Goal: Information Seeking & Learning: Learn about a topic

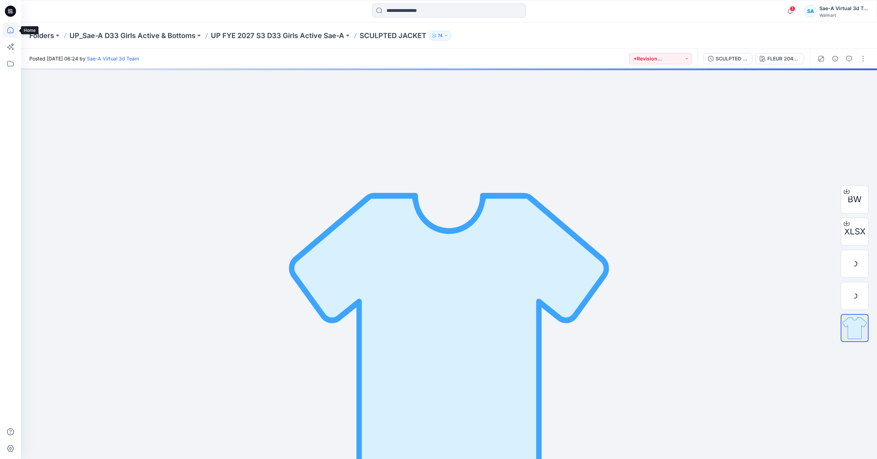
click at [13, 34] on icon at bounding box center [10, 29] width 15 height 15
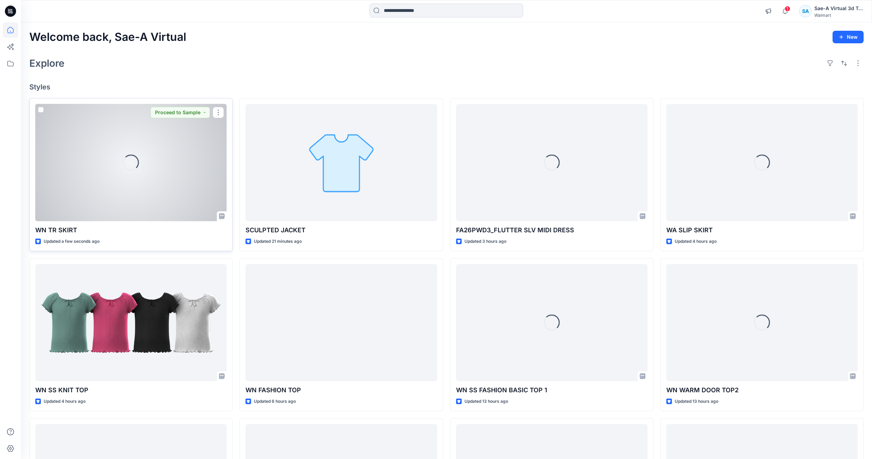
click at [183, 159] on div "Loading..." at bounding box center [130, 162] width 191 height 117
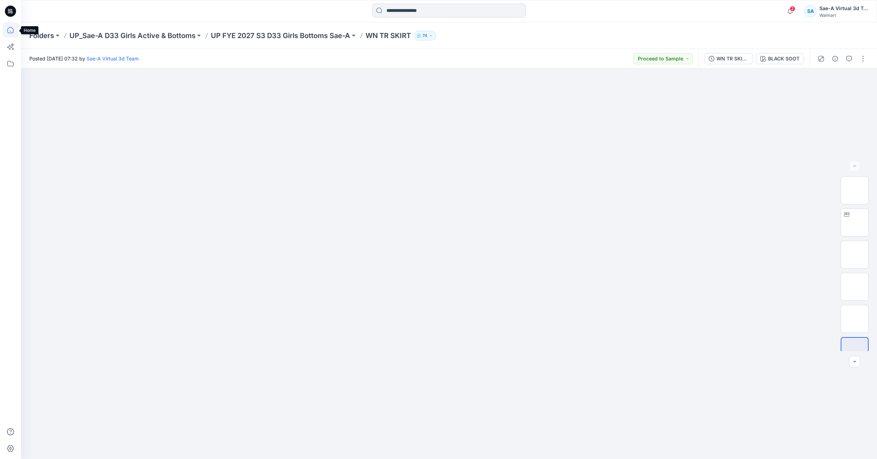
click at [8, 29] on icon at bounding box center [10, 30] width 6 height 6
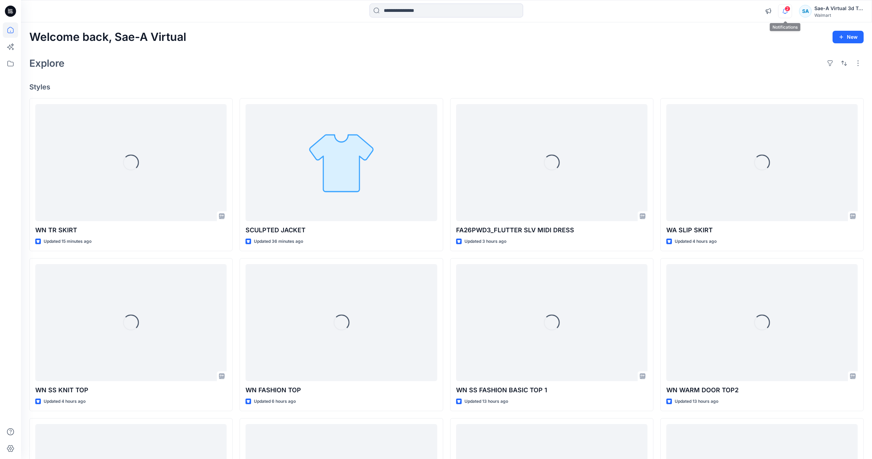
click at [784, 7] on icon "button" at bounding box center [784, 11] width 13 height 14
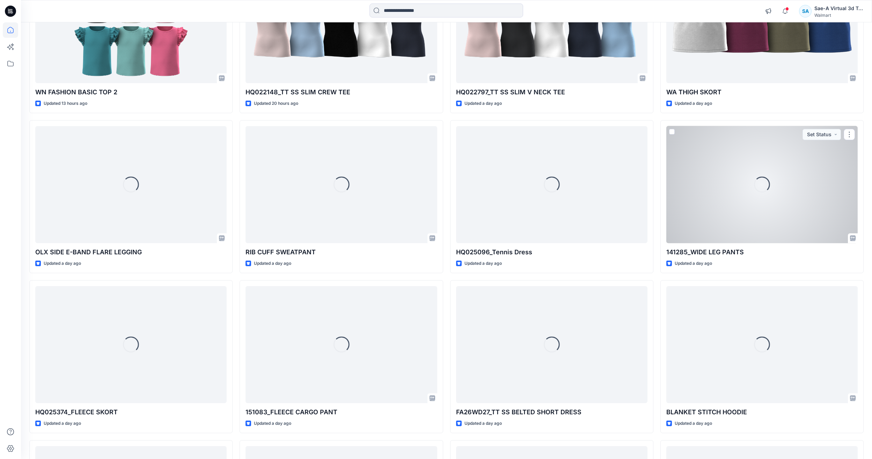
scroll to position [460, 0]
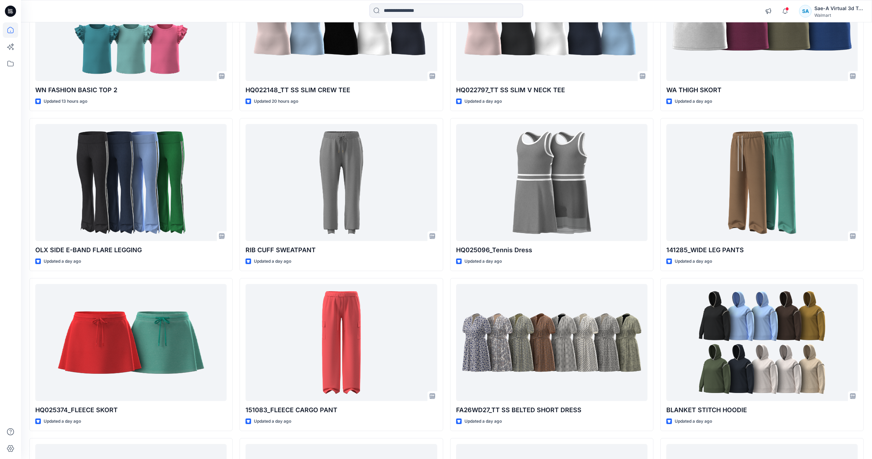
click at [444, 279] on div "WN TR SKIRT Updated 20 minutes ago WN SS KNIT TOP Updated 5 hours ago WN FASHIO…" at bounding box center [446, 114] width 834 height 952
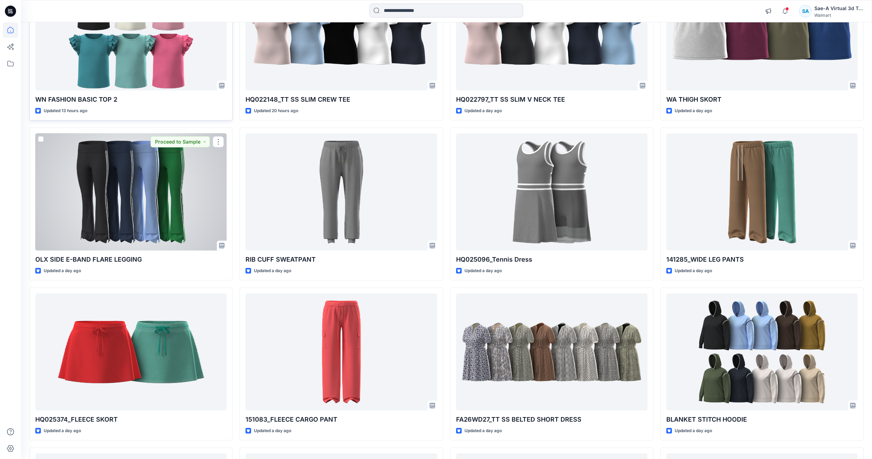
scroll to position [454, 0]
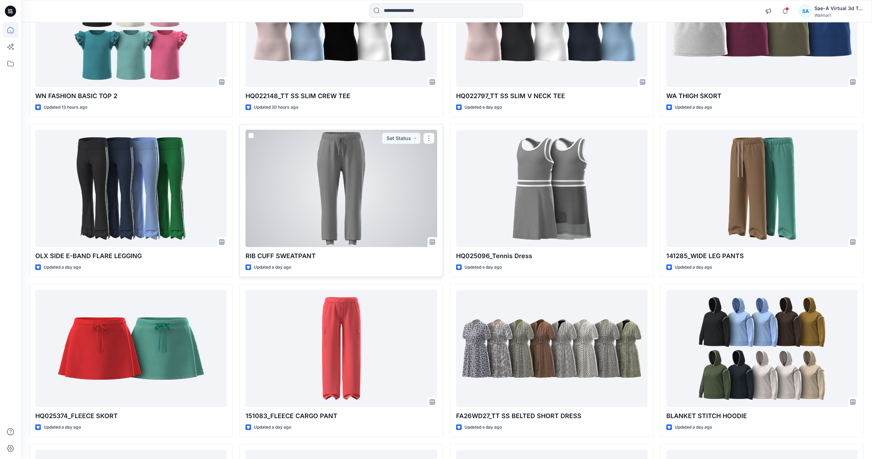
click at [371, 212] on div at bounding box center [340, 188] width 191 height 117
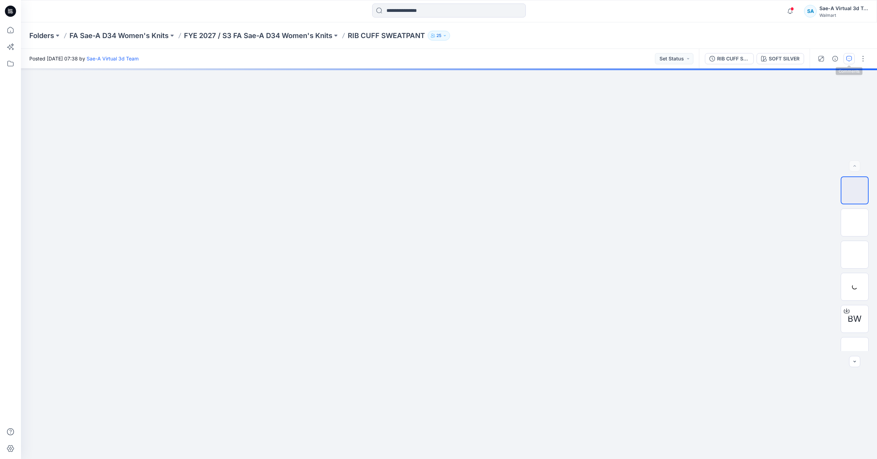
click at [853, 56] on button "button" at bounding box center [848, 58] width 11 height 11
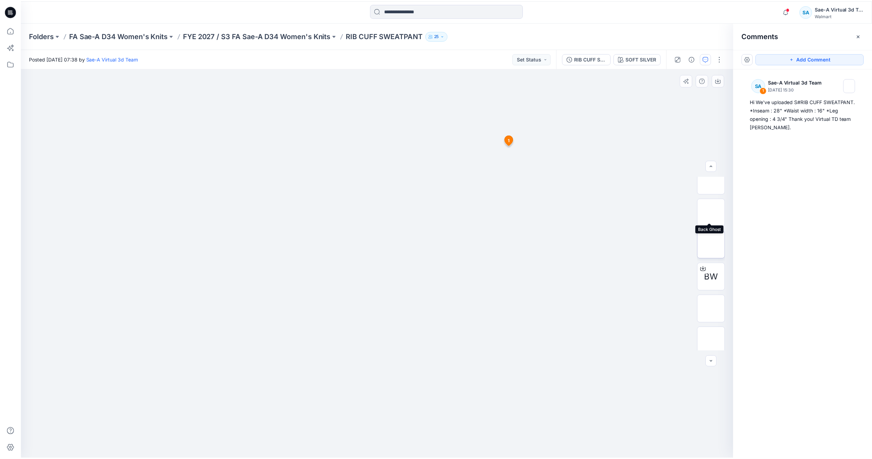
scroll to position [78, 0]
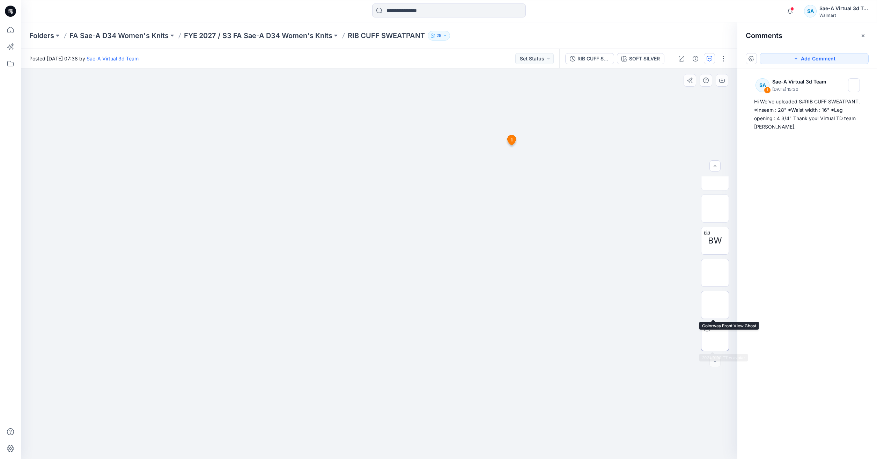
click at [715, 337] on img at bounding box center [715, 337] width 0 height 0
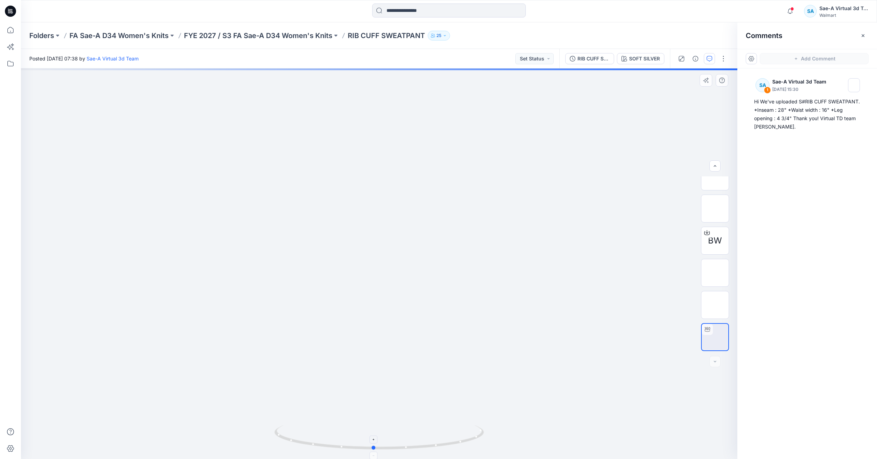
drag, startPoint x: 437, startPoint y: 443, endPoint x: 468, endPoint y: 436, distance: 32.3
click at [468, 436] on icon at bounding box center [379, 438] width 211 height 26
drag, startPoint x: 471, startPoint y: 435, endPoint x: 394, endPoint y: 475, distance: 86.7
click at [394, 458] on html "Notifications Your style WN TR SKIRT has been updated with WN TR SKIRT_FULL COL…" at bounding box center [438, 229] width 877 height 459
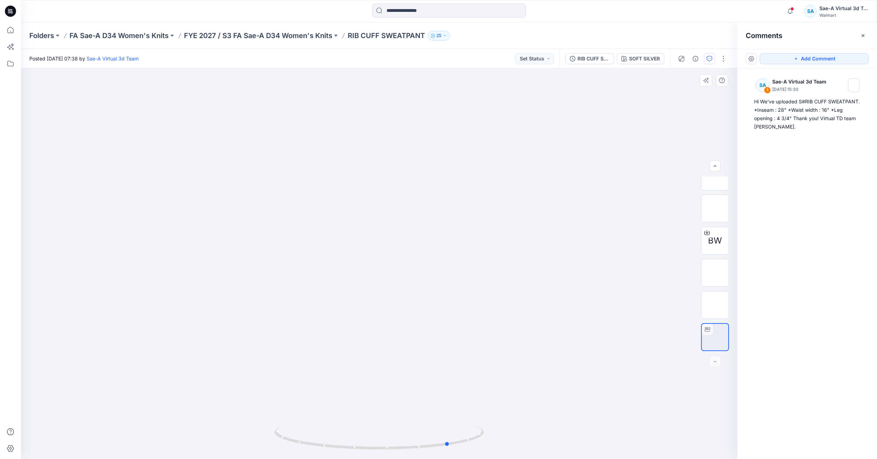
drag, startPoint x: 456, startPoint y: 445, endPoint x: 400, endPoint y: 453, distance: 56.3
click at [400, 453] on div at bounding box center [379, 263] width 716 height 390
drag, startPoint x: 427, startPoint y: 446, endPoint x: 387, endPoint y: 448, distance: 40.2
click at [387, 448] on icon at bounding box center [379, 438] width 211 height 26
click at [718, 247] on div "BW" at bounding box center [715, 241] width 28 height 28
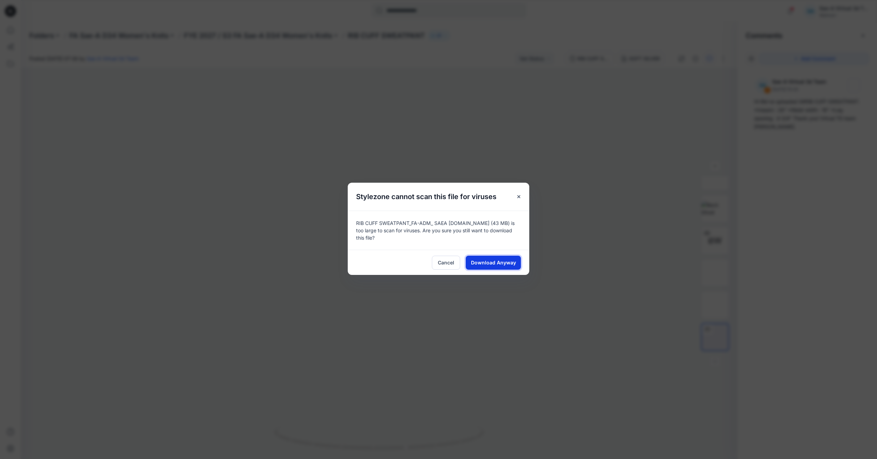
click at [515, 262] on button "Download Anyway" at bounding box center [493, 263] width 55 height 14
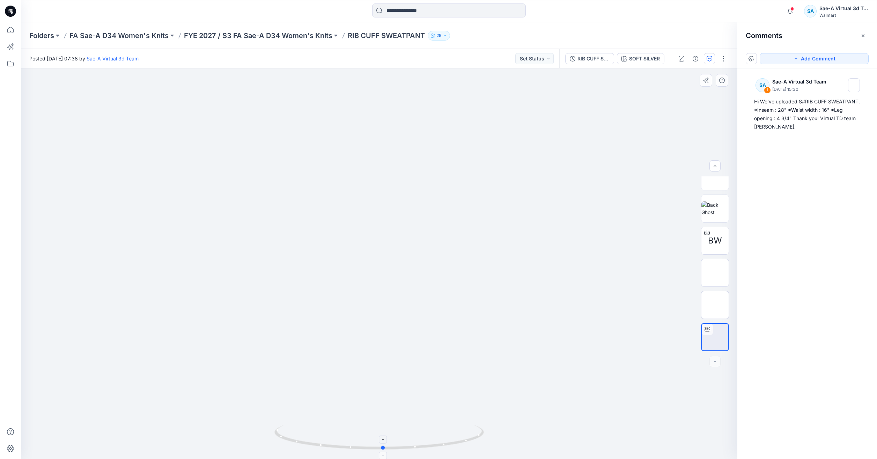
drag, startPoint x: 433, startPoint y: 450, endPoint x: 408, endPoint y: 443, distance: 26.4
click at [408, 445] on icon at bounding box center [379, 438] width 211 height 26
click at [301, 35] on p "FYE 2027 / S3 FA Sae-A D34 Women's Knits" at bounding box center [258, 36] width 148 height 10
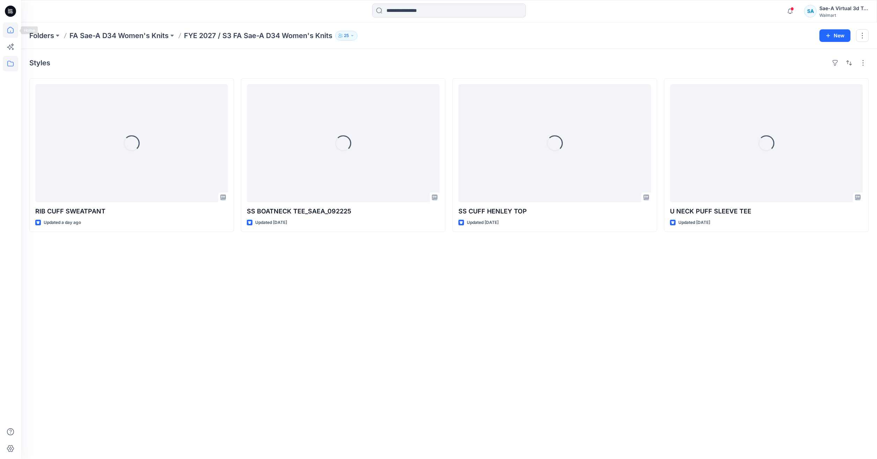
click at [13, 32] on icon at bounding box center [10, 30] width 6 height 6
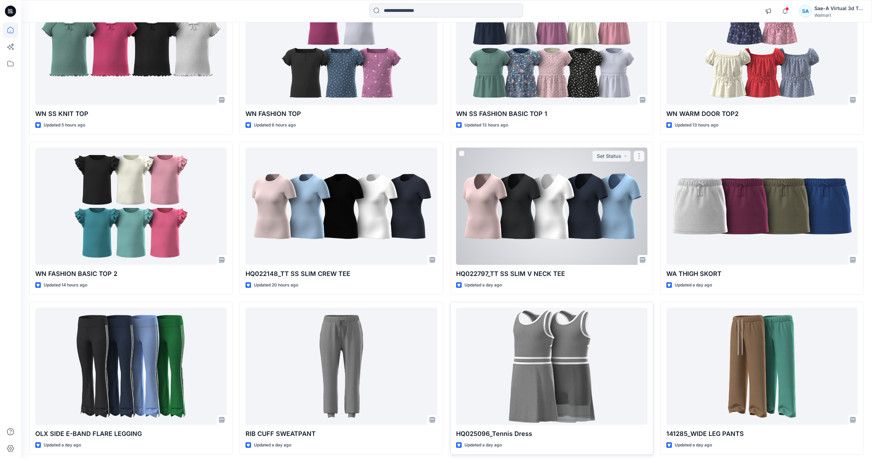
scroll to position [384, 0]
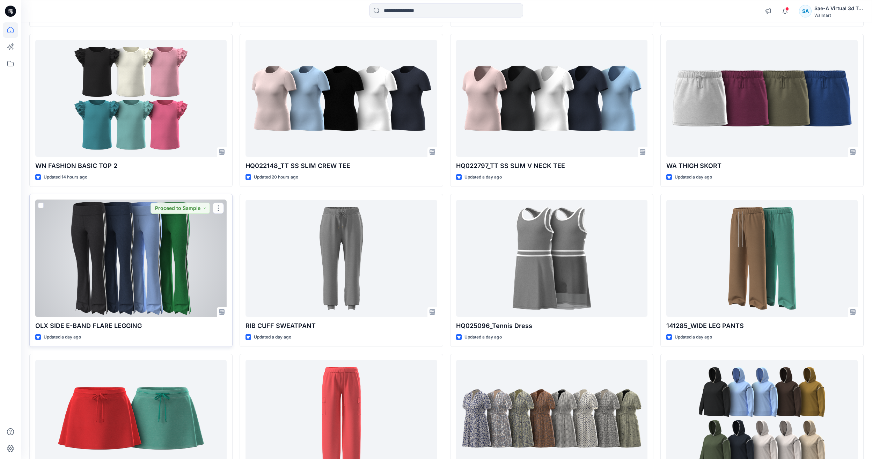
click at [83, 267] on div at bounding box center [130, 258] width 191 height 117
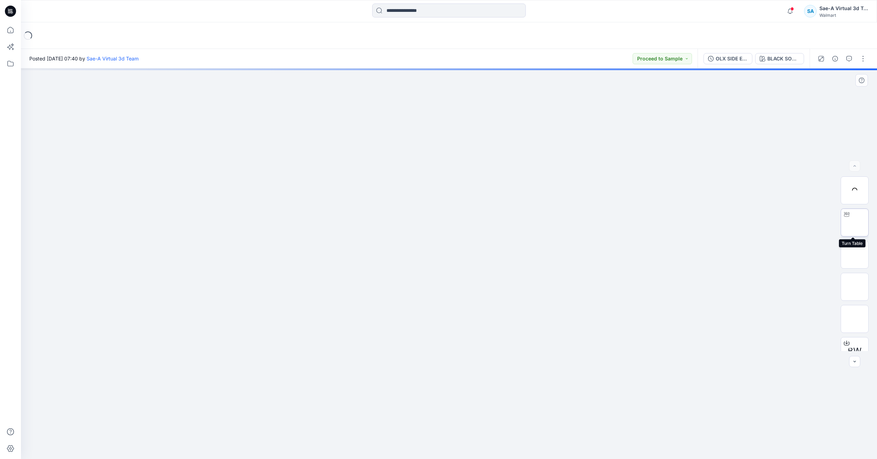
click at [854, 222] on img at bounding box center [854, 222] width 0 height 0
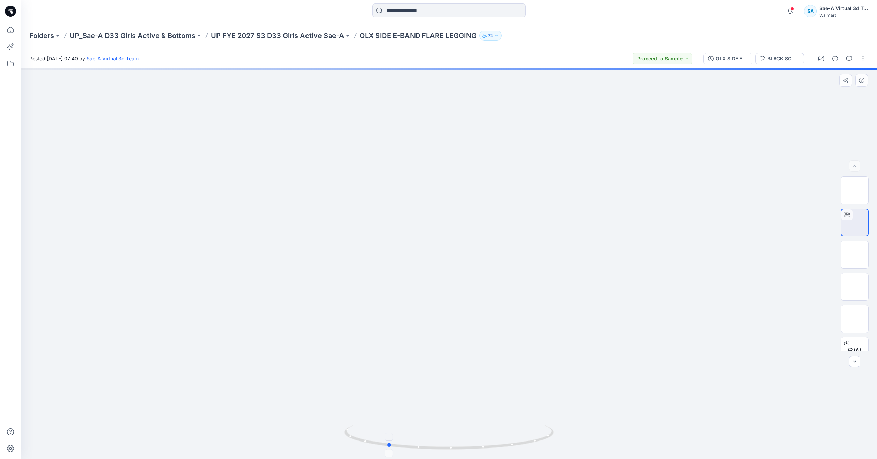
drag, startPoint x: 526, startPoint y: 444, endPoint x: 464, endPoint y: 448, distance: 61.9
click at [464, 448] on icon at bounding box center [449, 438] width 211 height 26
drag, startPoint x: 471, startPoint y: 387, endPoint x: 461, endPoint y: 273, distance: 115.2
drag, startPoint x: 487, startPoint y: 350, endPoint x: 480, endPoint y: 368, distance: 19.4
drag, startPoint x: 504, startPoint y: 445, endPoint x: 522, endPoint y: 438, distance: 19.7
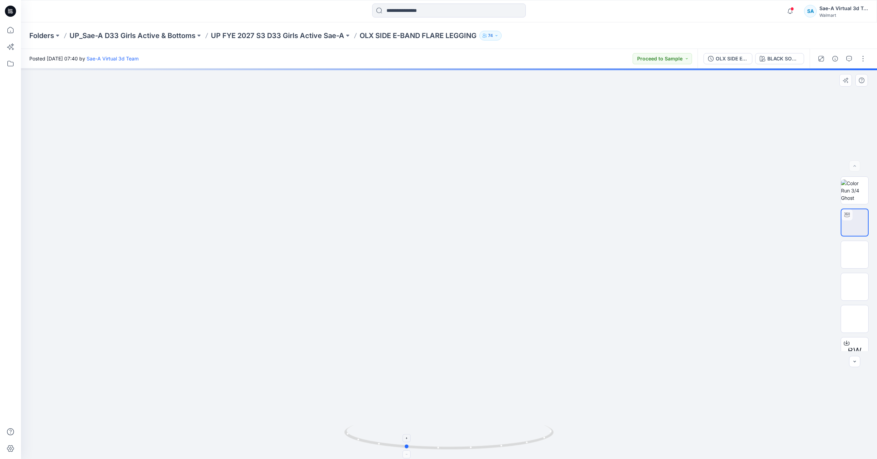
click at [522, 438] on icon at bounding box center [449, 438] width 211 height 26
drag, startPoint x: 449, startPoint y: 359, endPoint x: 449, endPoint y: 322, distance: 37.0
drag, startPoint x: 519, startPoint y: 446, endPoint x: 377, endPoint y: 464, distance: 143.5
click at [377, 458] on html "Notifications Your style WN TR SKIRT has been updated with WN TR SKIRT_FULL COL…" at bounding box center [438, 229] width 877 height 459
drag, startPoint x: 505, startPoint y: 451, endPoint x: 699, endPoint y: 419, distance: 196.6
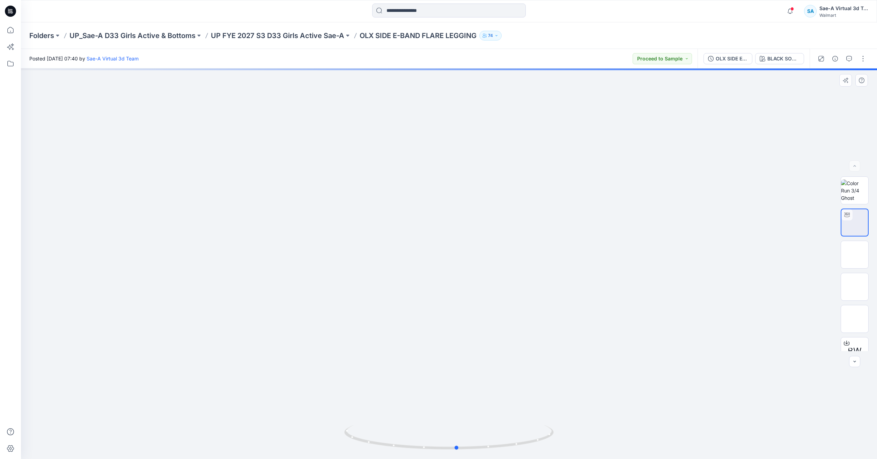
click at [699, 419] on div at bounding box center [449, 263] width 856 height 390
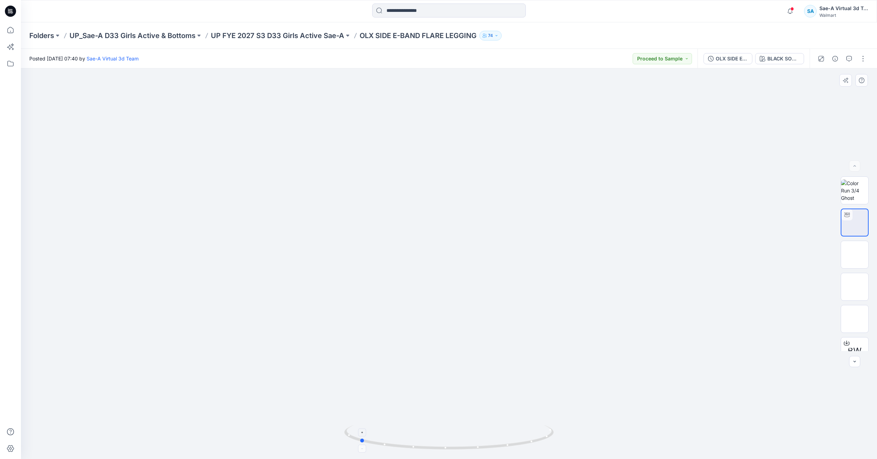
drag, startPoint x: 490, startPoint y: 452, endPoint x: 414, endPoint y: 439, distance: 77.1
click at [414, 439] on icon at bounding box center [449, 438] width 211 height 26
drag, startPoint x: 531, startPoint y: 439, endPoint x: 570, endPoint y: 430, distance: 40.4
click at [570, 430] on div at bounding box center [449, 263] width 856 height 390
click at [4, 29] on icon at bounding box center [10, 29] width 15 height 15
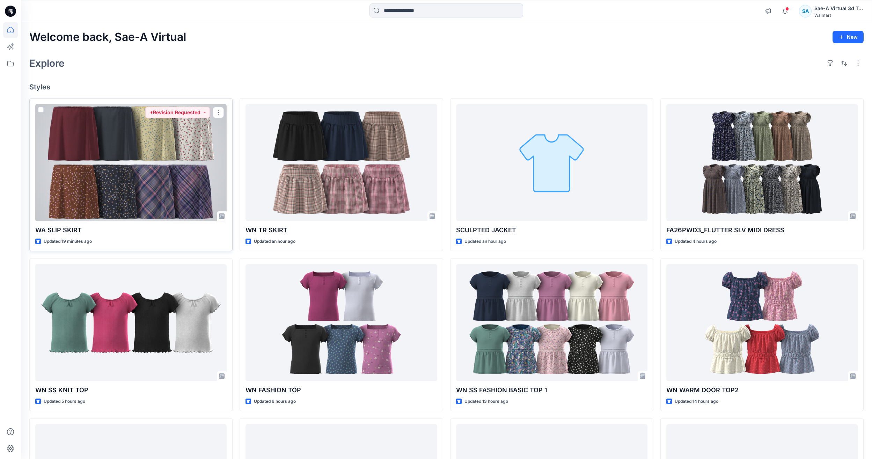
click at [146, 179] on div at bounding box center [130, 162] width 191 height 117
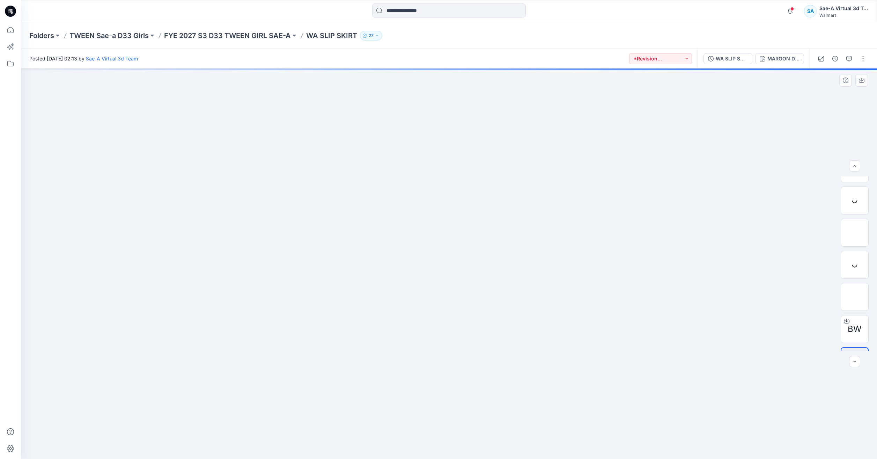
scroll to position [46, 0]
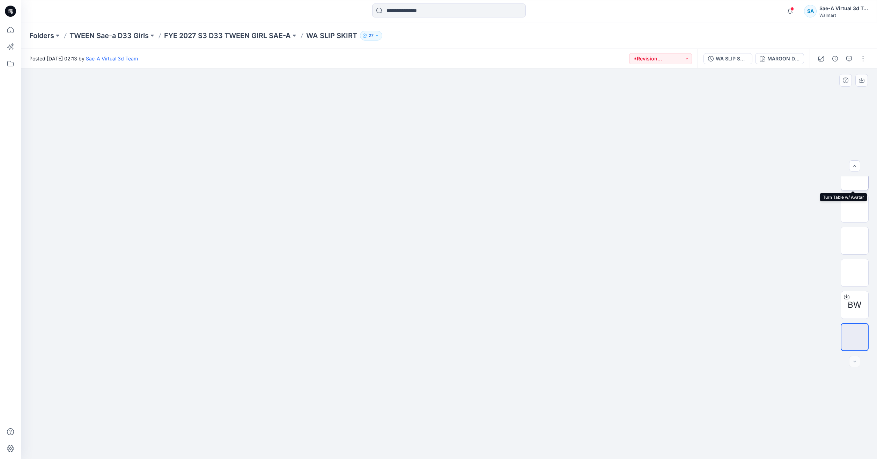
click at [854, 176] on img at bounding box center [854, 176] width 0 height 0
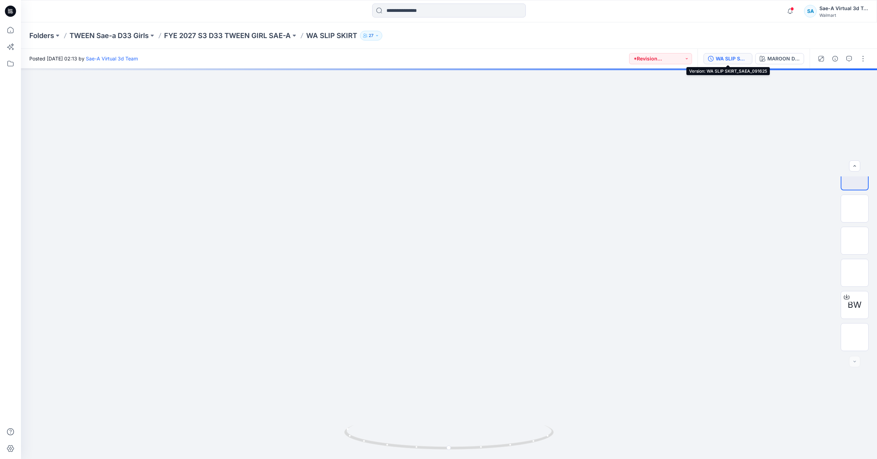
click at [733, 56] on div "WA SLIP SKIRT_SAEA_091625" at bounding box center [732, 59] width 32 height 8
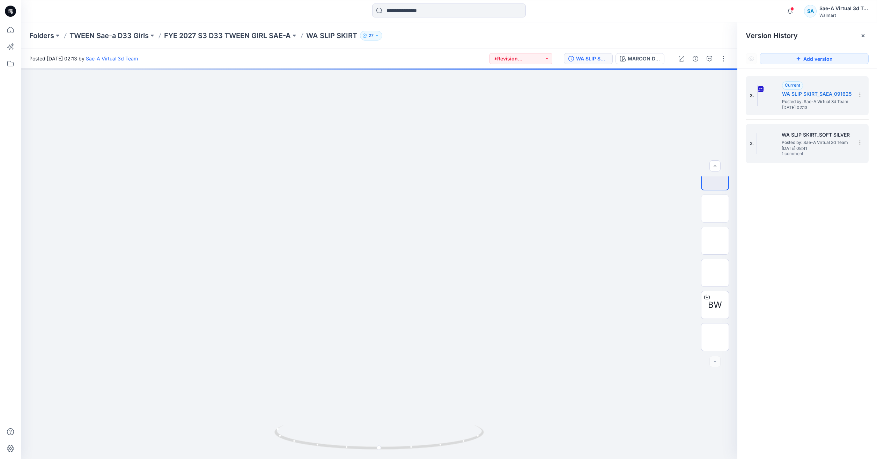
click at [801, 146] on span "Wednesday, September 17, 2025 08:41" at bounding box center [817, 148] width 70 height 5
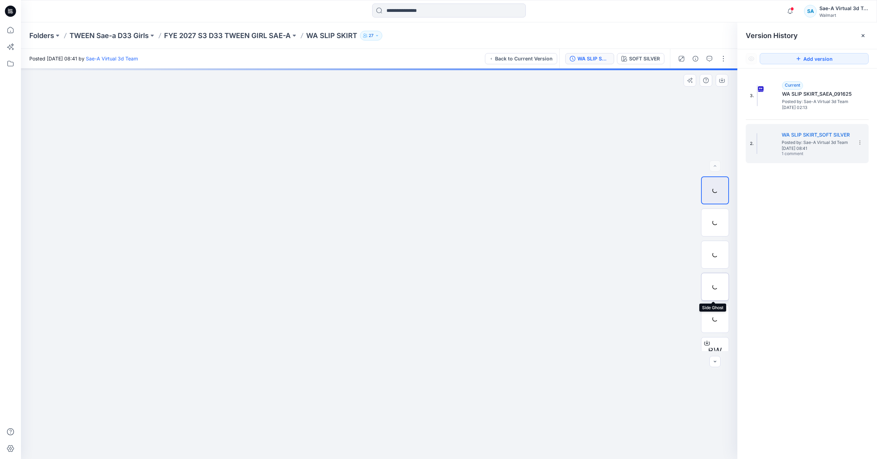
scroll to position [14, 0]
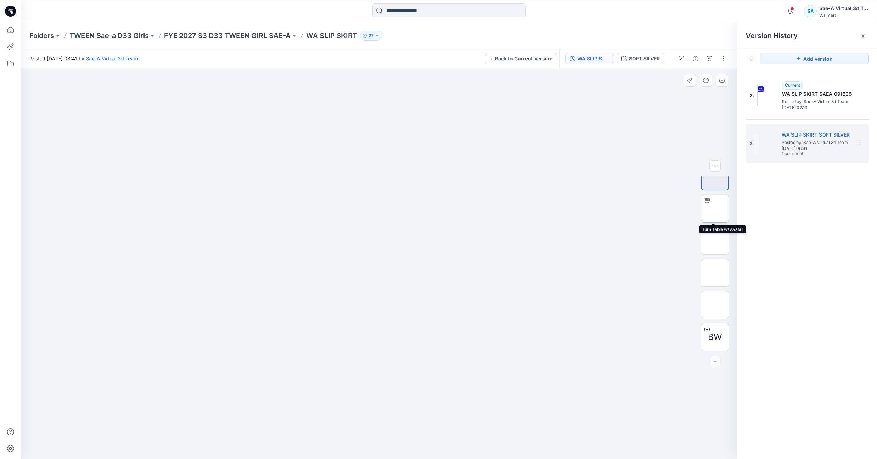
click at [715, 208] on img at bounding box center [715, 208] width 0 height 0
drag, startPoint x: 451, startPoint y: 444, endPoint x: 436, endPoint y: 404, distance: 42.9
click at [369, 440] on icon at bounding box center [379, 438] width 211 height 26
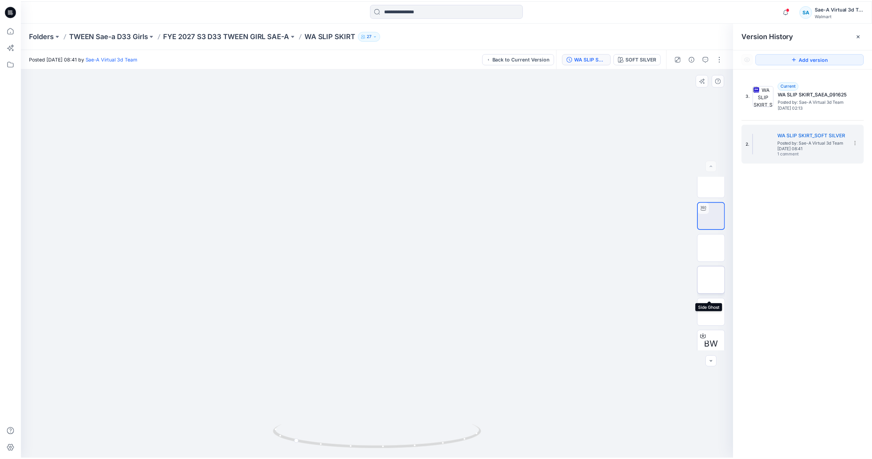
scroll to position [0, 0]
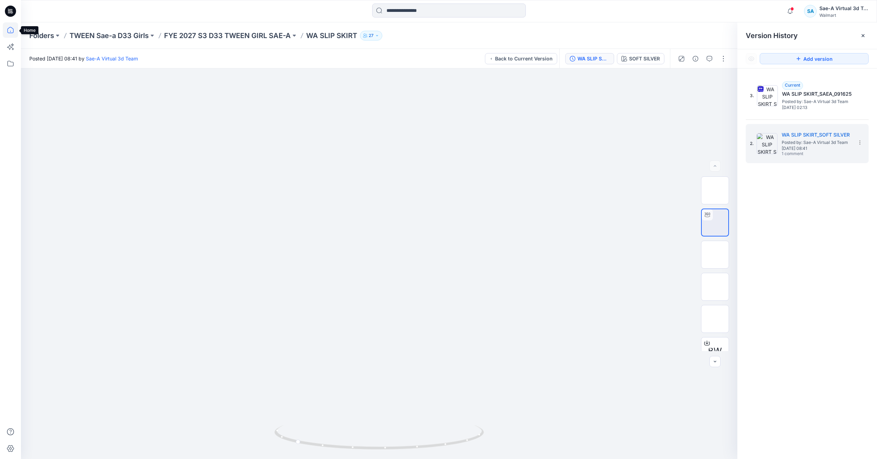
click at [7, 28] on icon at bounding box center [10, 29] width 15 height 15
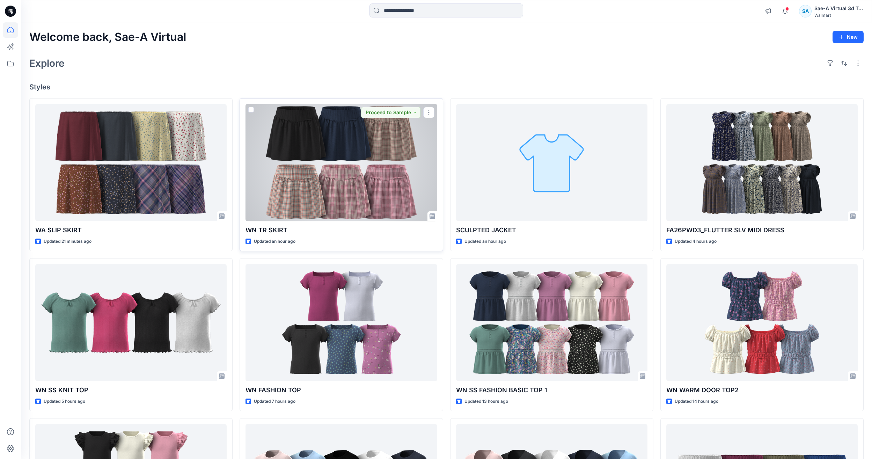
click at [355, 165] on div at bounding box center [340, 162] width 191 height 117
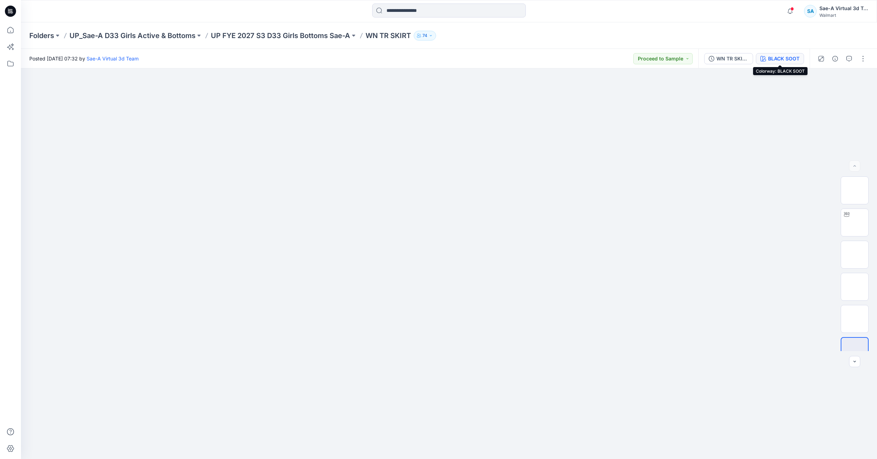
click at [781, 56] on div "BLACK SOOT" at bounding box center [783, 59] width 31 height 8
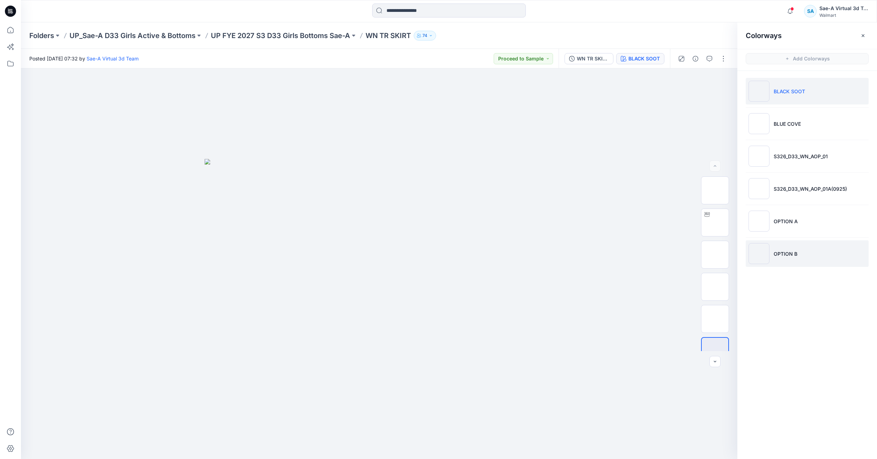
click at [805, 255] on li "OPTION B" at bounding box center [807, 253] width 123 height 27
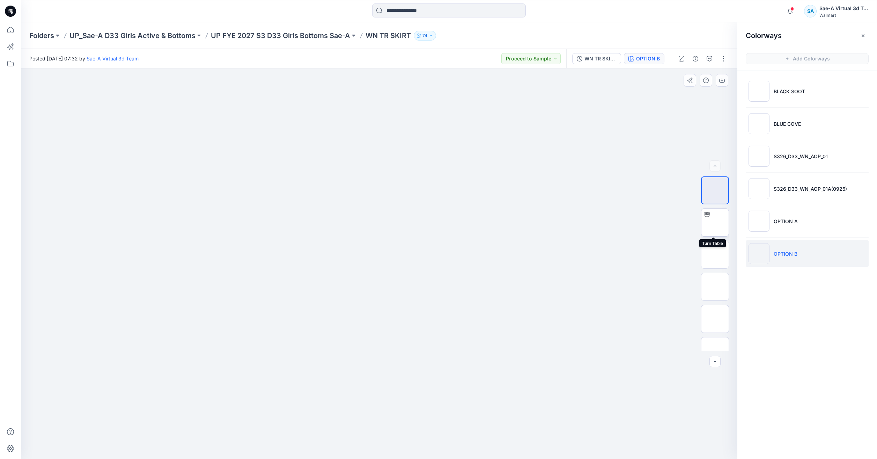
click at [715, 222] on img at bounding box center [715, 222] width 0 height 0
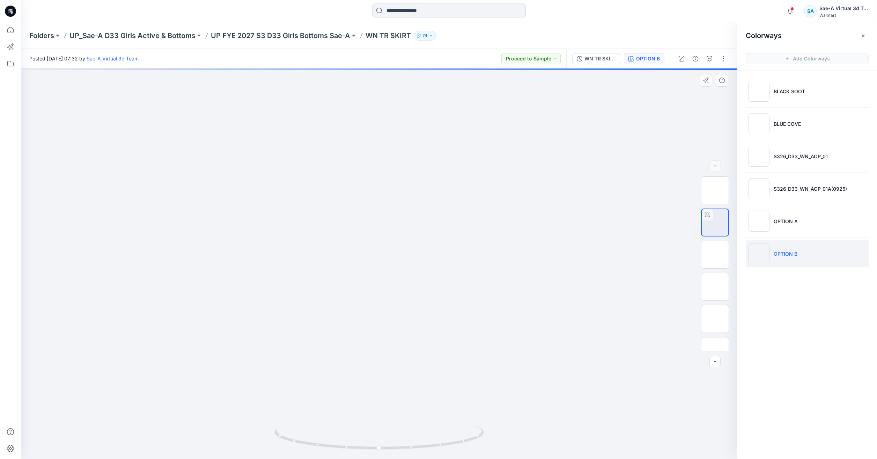
drag, startPoint x: 389, startPoint y: 356, endPoint x: 392, endPoint y: 208, distance: 147.7
drag, startPoint x: 458, startPoint y: 238, endPoint x: 452, endPoint y: 262, distance: 25.0
drag, startPoint x: 465, startPoint y: 247, endPoint x: 446, endPoint y: 294, distance: 50.2
drag, startPoint x: 444, startPoint y: 303, endPoint x: 476, endPoint y: 286, distance: 35.8
drag, startPoint x: 436, startPoint y: 446, endPoint x: 350, endPoint y: 445, distance: 85.9
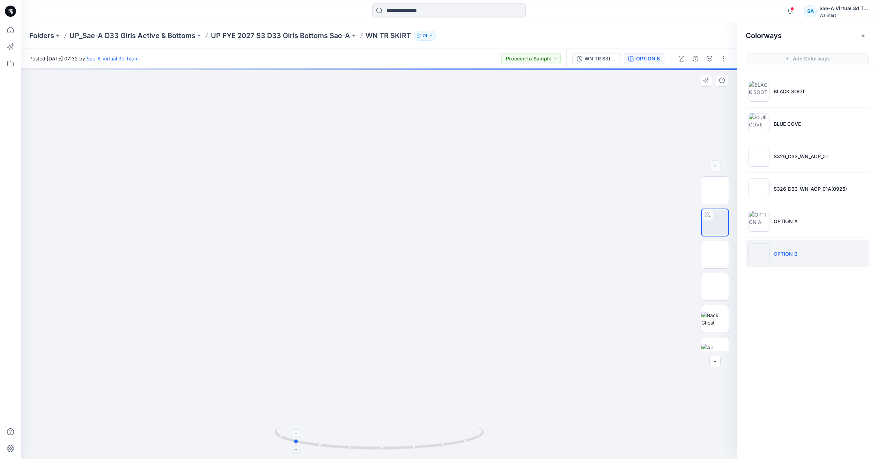
click at [350, 445] on icon at bounding box center [379, 438] width 211 height 26
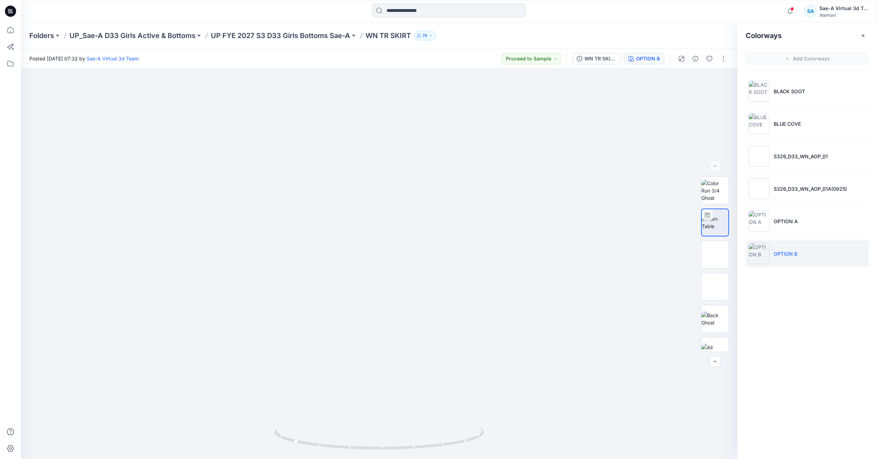
click at [320, 67] on div "Posted Tuesday, September 16, 2025 07:32 by Sae-A Virtual 3d Team Proceed to Sa…" at bounding box center [293, 58] width 545 height 19
drag, startPoint x: 394, startPoint y: 458, endPoint x: 289, endPoint y: 476, distance: 107.1
click at [289, 458] on html "Notifications Your style WN TR SKIRT has been updated with WN TR SKIRT_FULL COL…" at bounding box center [438, 229] width 877 height 459
click at [8, 28] on icon at bounding box center [10, 29] width 15 height 15
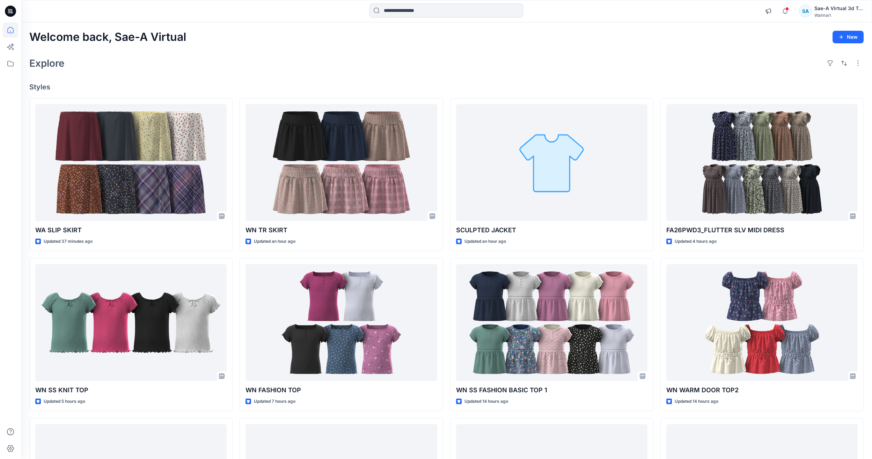
click at [266, 46] on div "Welcome back, Sae-A Virtual New Explore Styles WA SLIP SKIRT Updated 37 minutes…" at bounding box center [446, 313] width 851 height 582
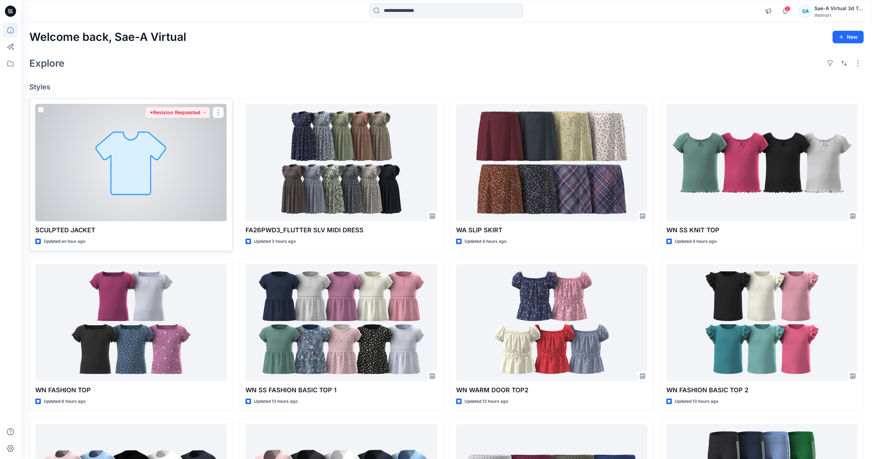
click at [87, 150] on div at bounding box center [130, 162] width 191 height 117
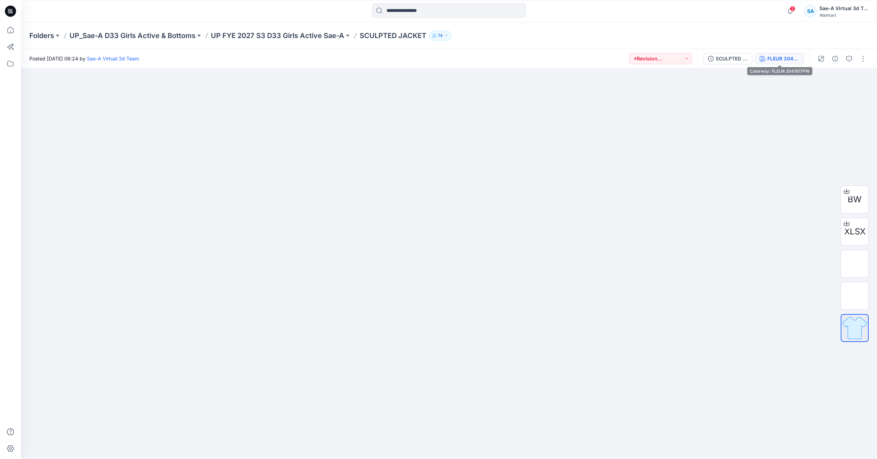
click at [757, 54] on button "FLEUR 2041817PW" at bounding box center [779, 58] width 49 height 11
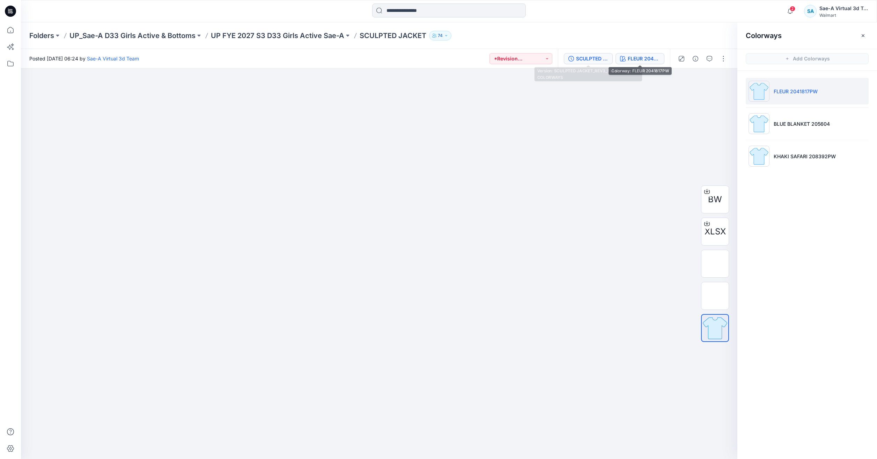
click at [605, 54] on button "SCULPTED JACKET_REV3_FULL COLORWAYS" at bounding box center [588, 58] width 49 height 11
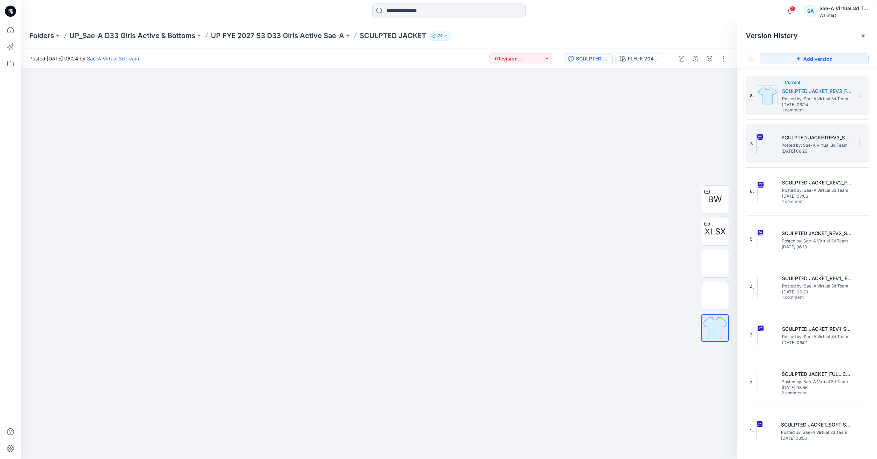
click at [835, 153] on span "Friday, September 26, 2025 06:20" at bounding box center [816, 151] width 70 height 5
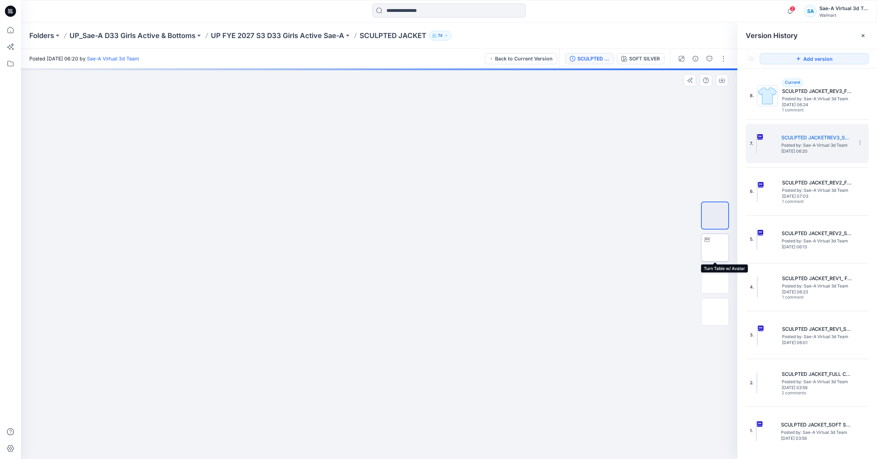
click at [715, 247] on img at bounding box center [715, 247] width 0 height 0
drag, startPoint x: 454, startPoint y: 452, endPoint x: 387, endPoint y: 445, distance: 67.3
click at [387, 445] on icon at bounding box center [379, 438] width 211 height 26
click at [715, 280] on img at bounding box center [715, 280] width 0 height 0
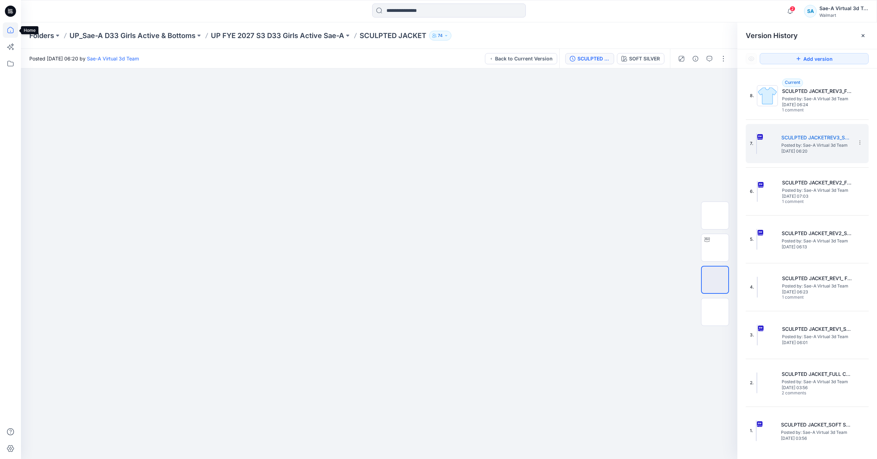
click at [10, 29] on icon at bounding box center [10, 29] width 15 height 15
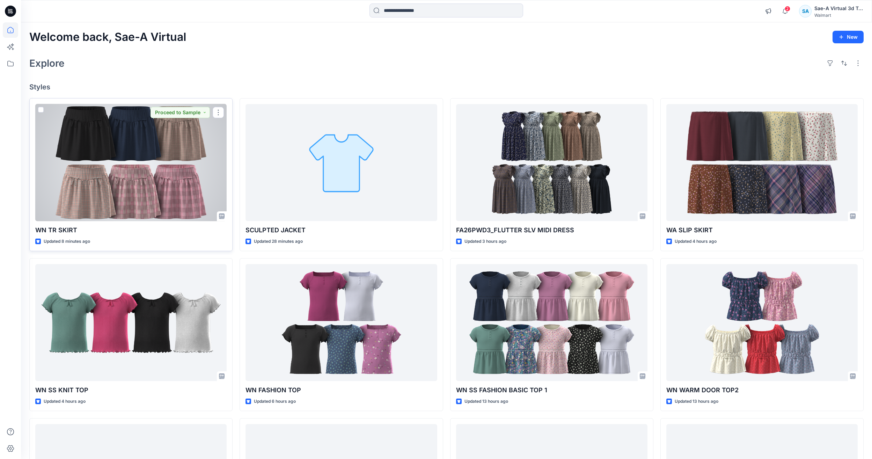
click at [3, 22] on link at bounding box center [10, 29] width 15 height 15
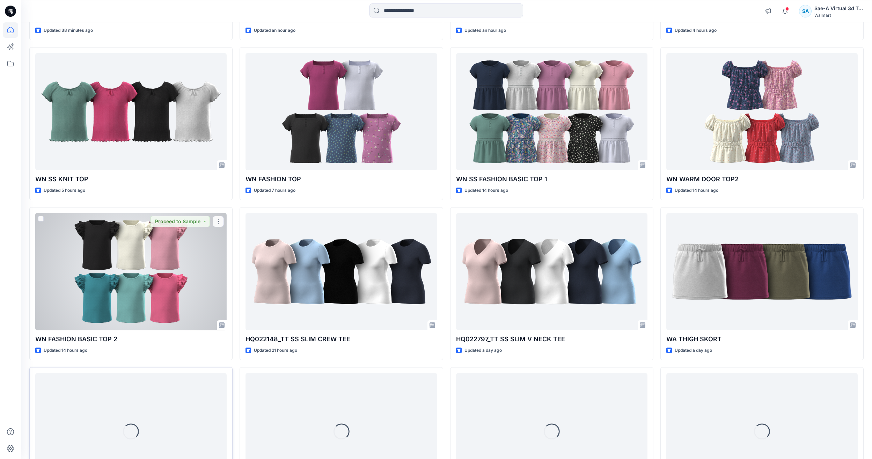
scroll to position [285, 0]
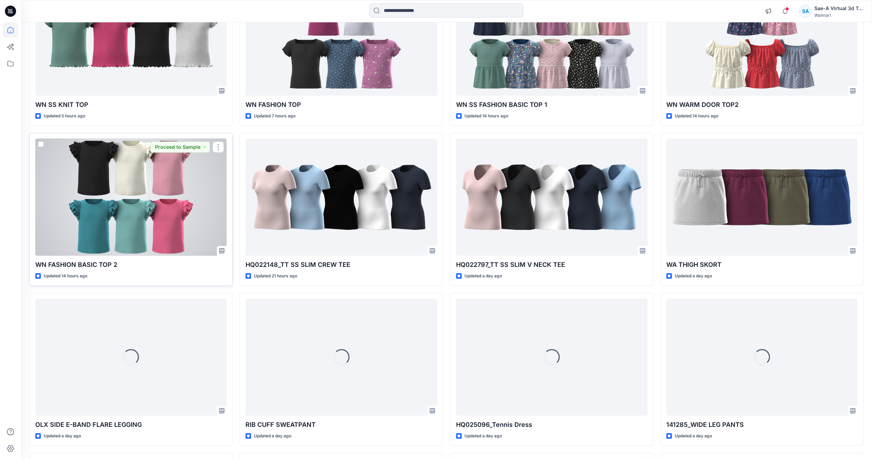
click at [191, 201] on div at bounding box center [130, 197] width 191 height 117
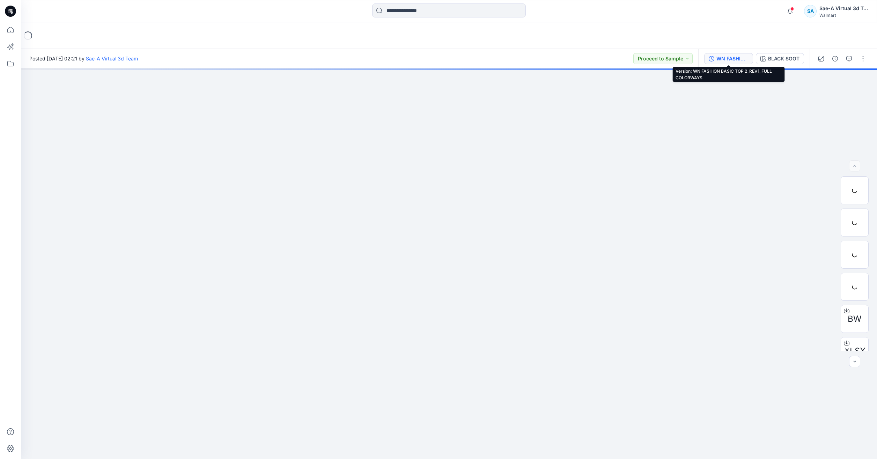
click at [733, 58] on div "WN FASHION BASIC TOP 2_REV1_FULL COLORWAYS" at bounding box center [732, 59] width 32 height 8
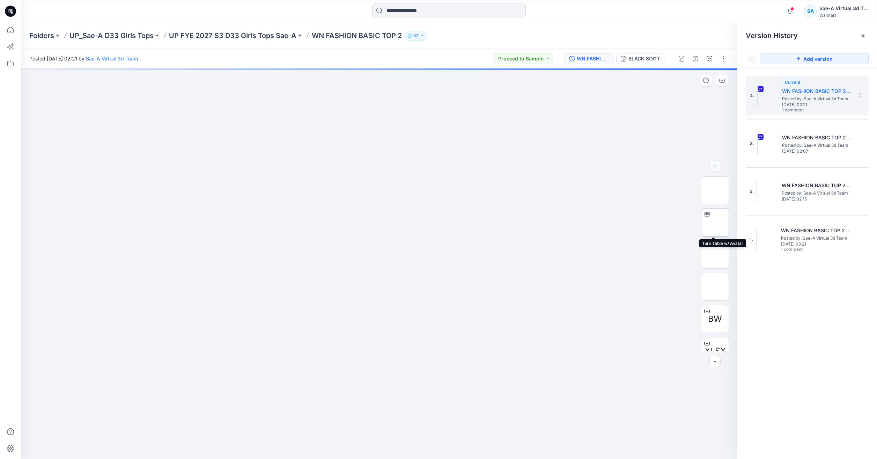
click at [701, 216] on div at bounding box center [706, 214] width 11 height 11
drag, startPoint x: 405, startPoint y: 267, endPoint x: 396, endPoint y: 307, distance: 40.7
click at [465, 434] on icon at bounding box center [379, 438] width 211 height 26
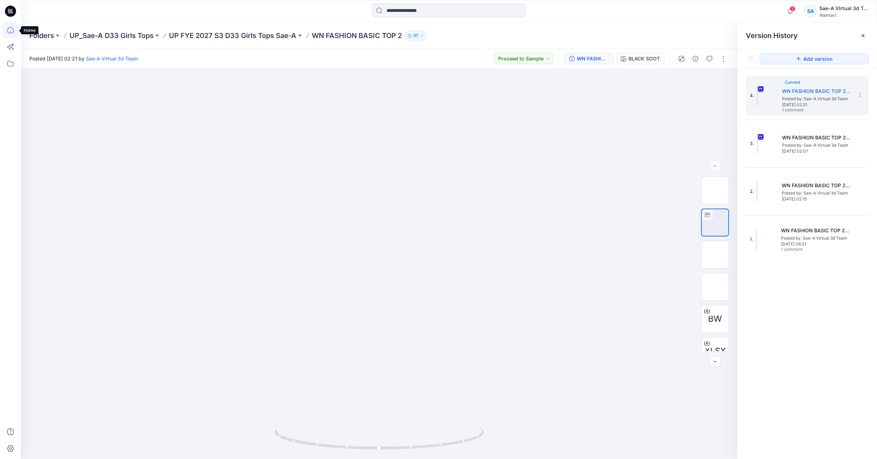
click at [11, 34] on icon at bounding box center [10, 29] width 15 height 15
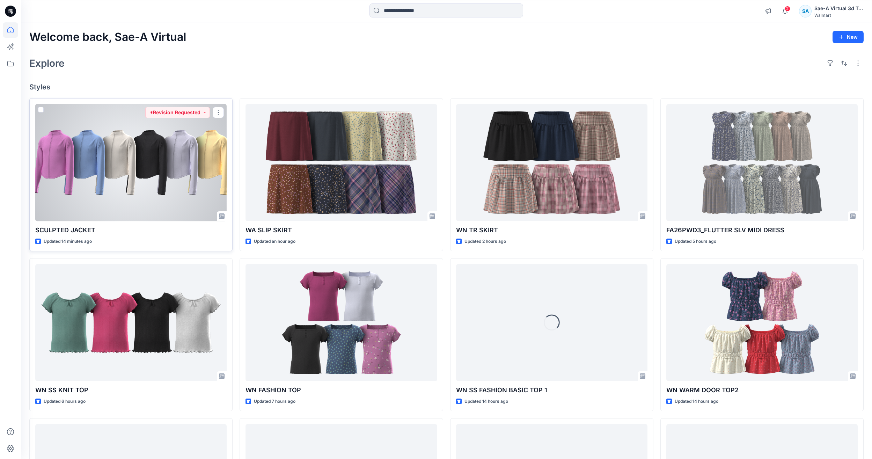
click at [143, 156] on div at bounding box center [130, 162] width 191 height 117
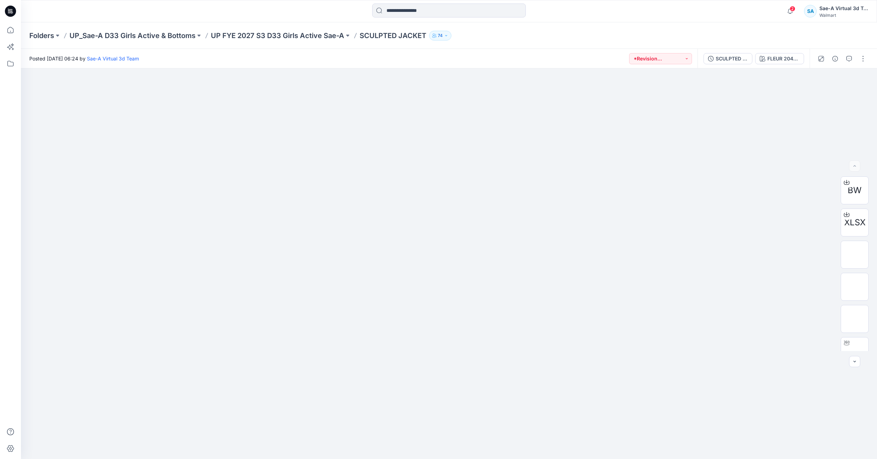
click at [2, 29] on div at bounding box center [10, 229] width 21 height 459
click at [4, 29] on icon at bounding box center [10, 29] width 15 height 15
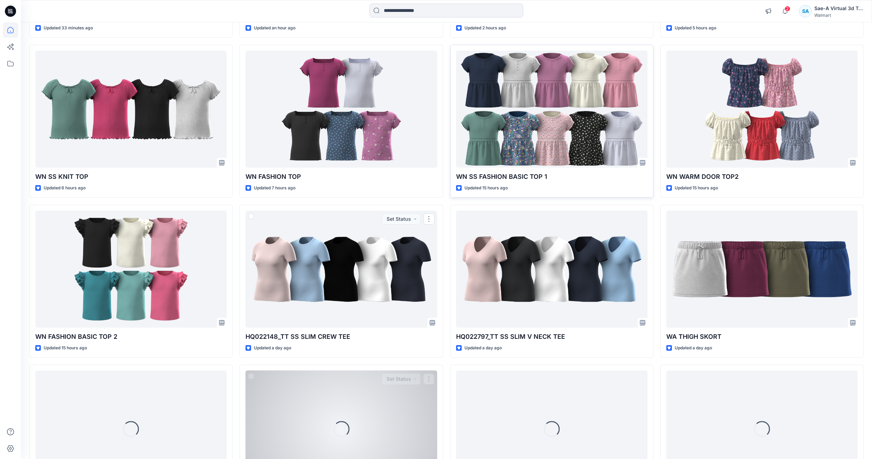
scroll to position [70, 0]
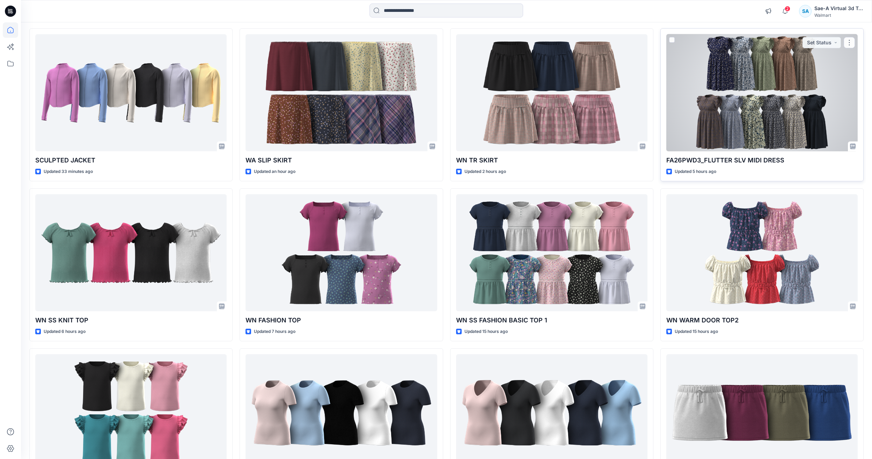
click at [804, 105] on div at bounding box center [761, 92] width 191 height 117
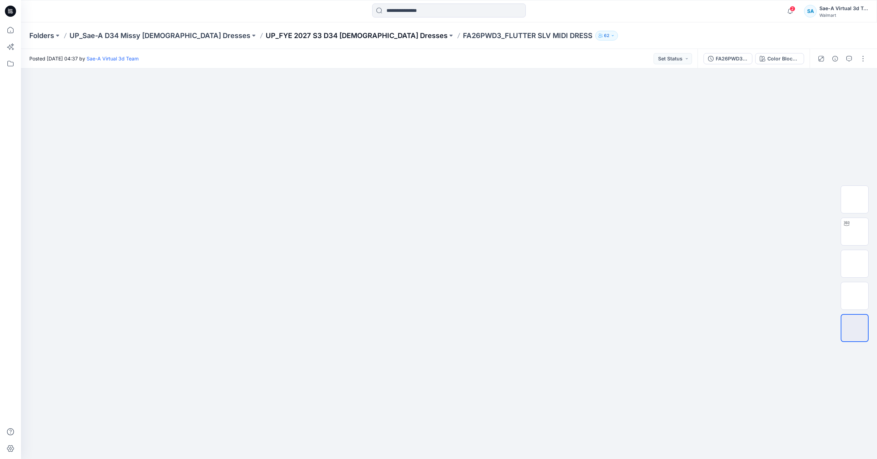
click at [307, 34] on p "UP_FYE 2027 S3 D34 Ladies Dresses" at bounding box center [357, 36] width 182 height 10
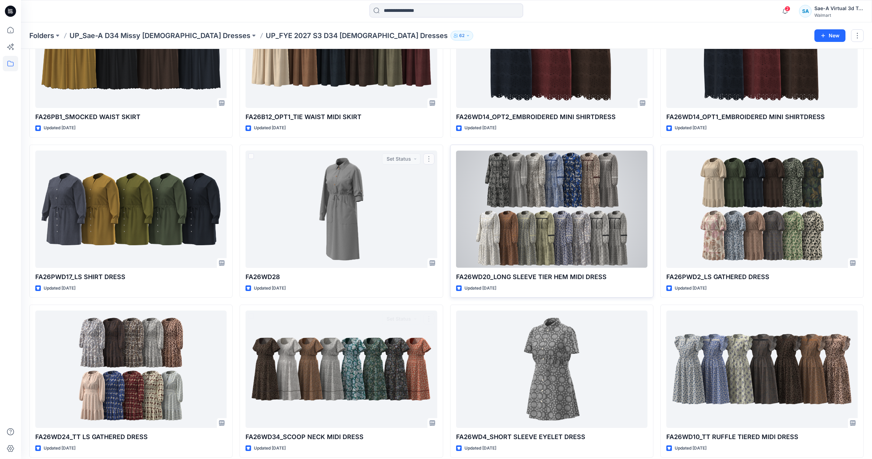
scroll to position [406, 0]
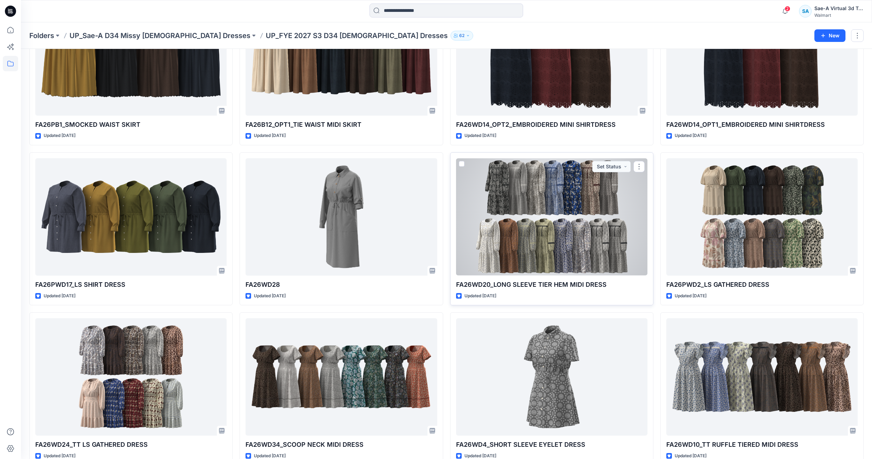
click at [503, 192] on div at bounding box center [551, 216] width 191 height 117
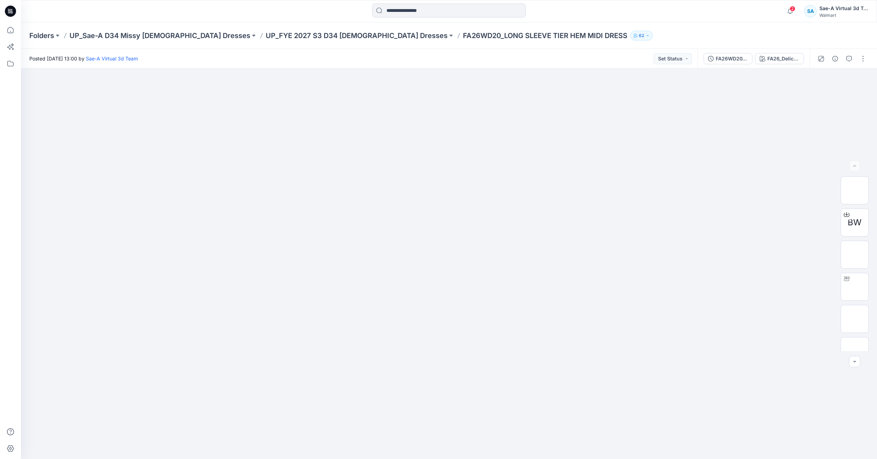
click at [769, 52] on div "FA26WD20_FULL COLORWAYS FA26_DelicatePaisley_cc1" at bounding box center [753, 59] width 112 height 20
click at [768, 58] on div "FA26_DelicatePaisley_cc1" at bounding box center [783, 59] width 32 height 8
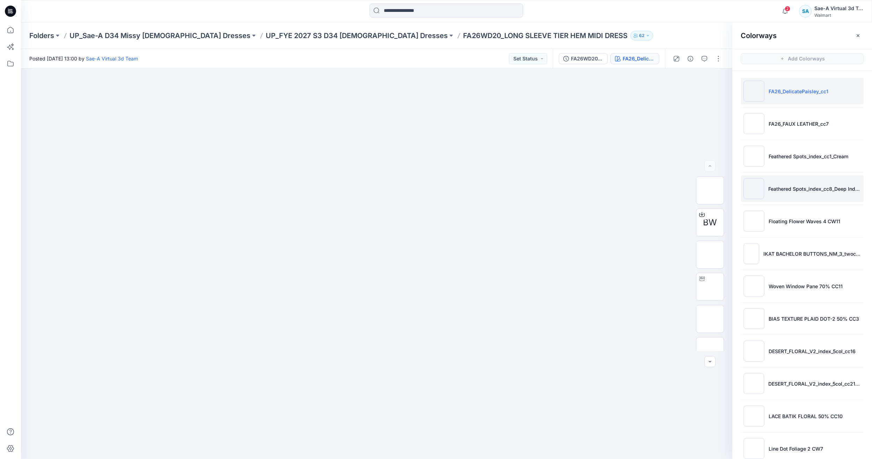
click at [820, 188] on p "Feathered Spots_index_cc8_Deep Indigo" at bounding box center [814, 188] width 93 height 7
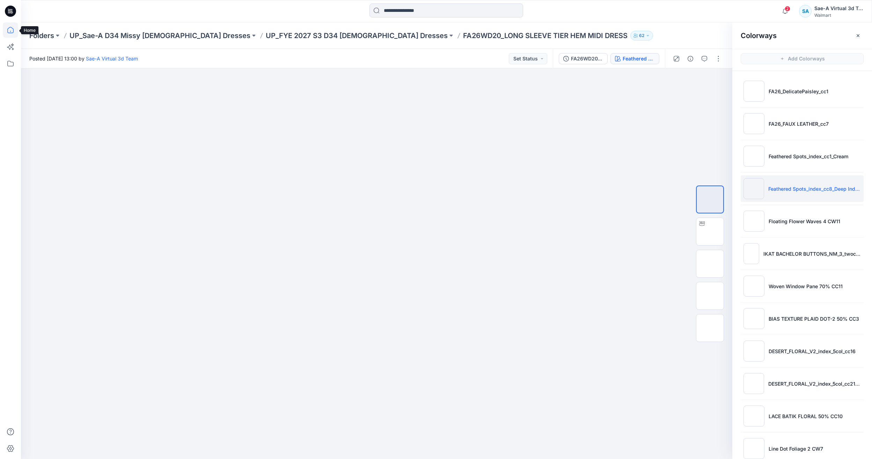
click at [12, 32] on icon at bounding box center [10, 29] width 15 height 15
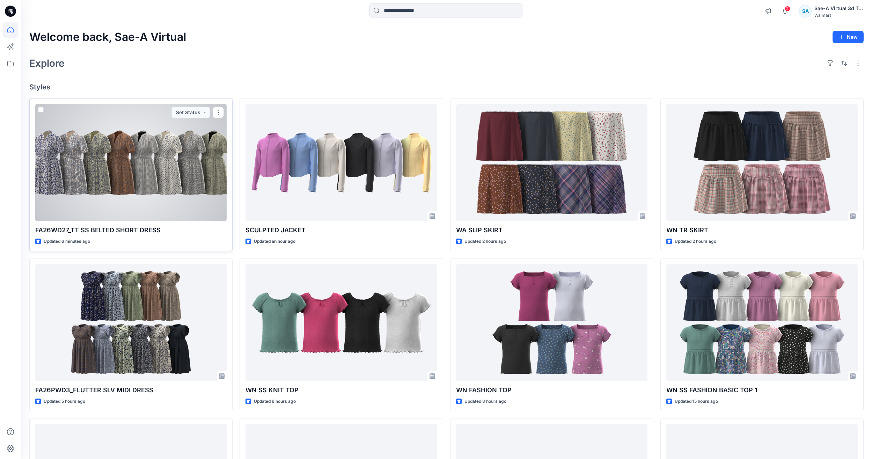
click at [100, 198] on div at bounding box center [130, 162] width 191 height 117
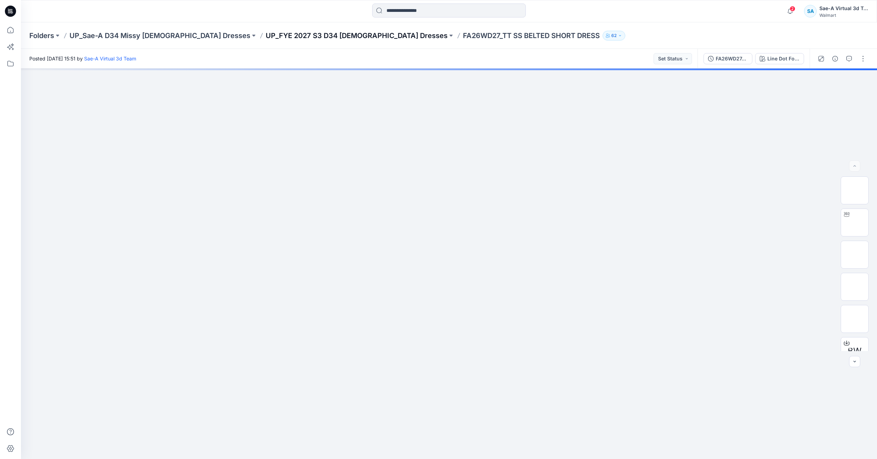
click at [320, 35] on p "UP_FYE 2027 S3 D34 [DEMOGRAPHIC_DATA] Dresses" at bounding box center [357, 36] width 182 height 10
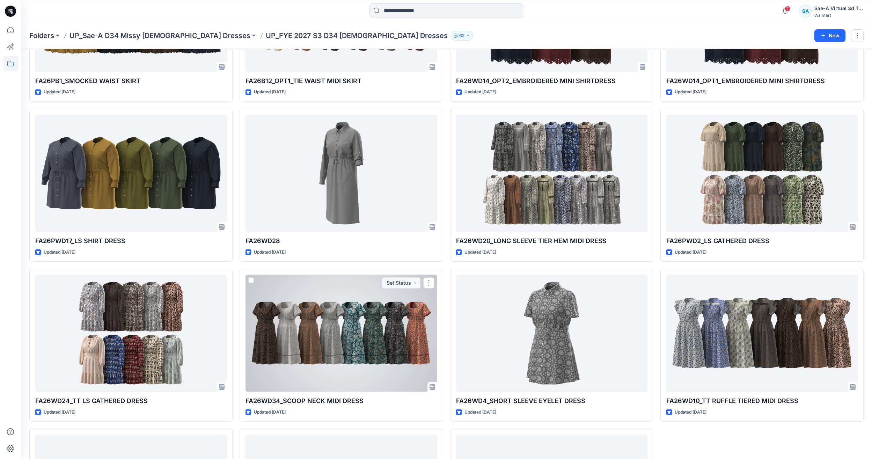
scroll to position [454, 0]
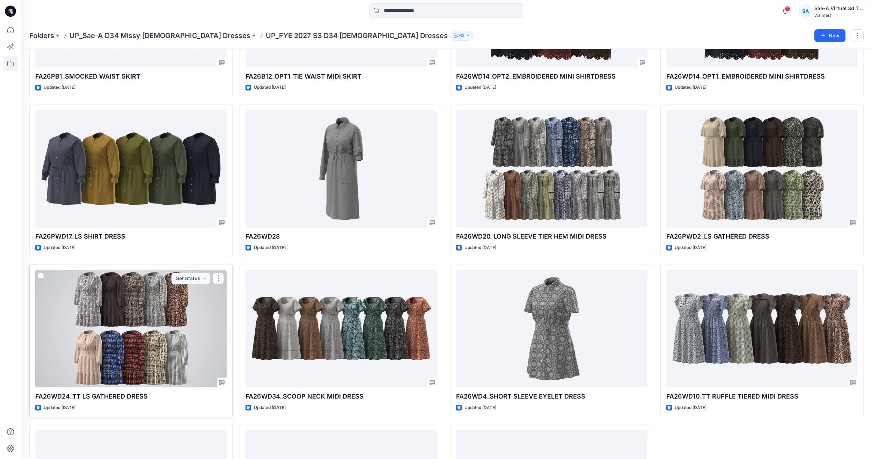
click at [159, 361] on div at bounding box center [130, 328] width 191 height 117
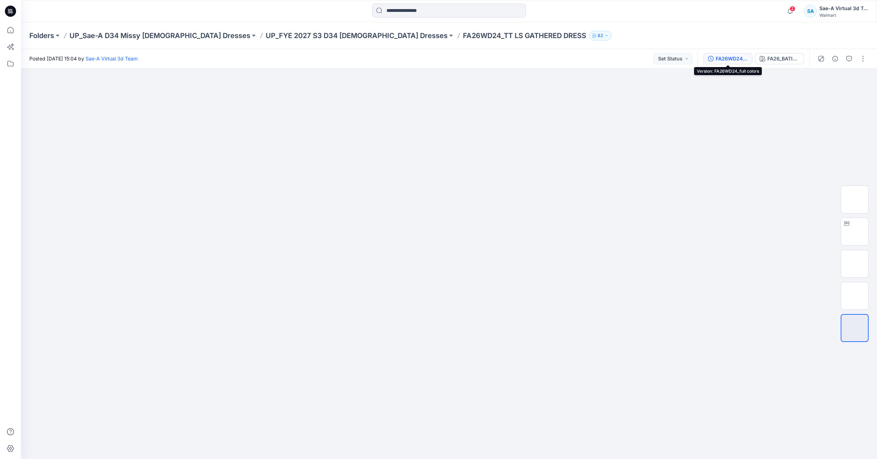
click at [742, 60] on div "FA26WD24_full colors" at bounding box center [732, 59] width 32 height 8
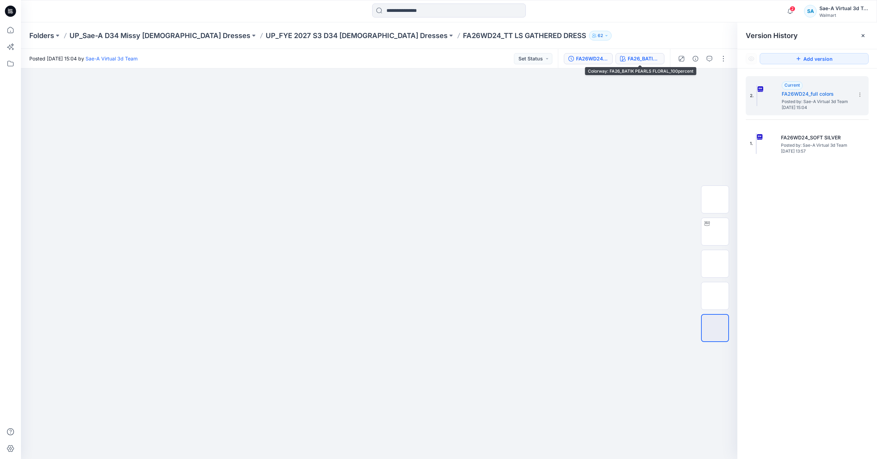
click at [649, 60] on div "FA26_BATIK PEARLS FLORAL_100percent" at bounding box center [644, 59] width 32 height 8
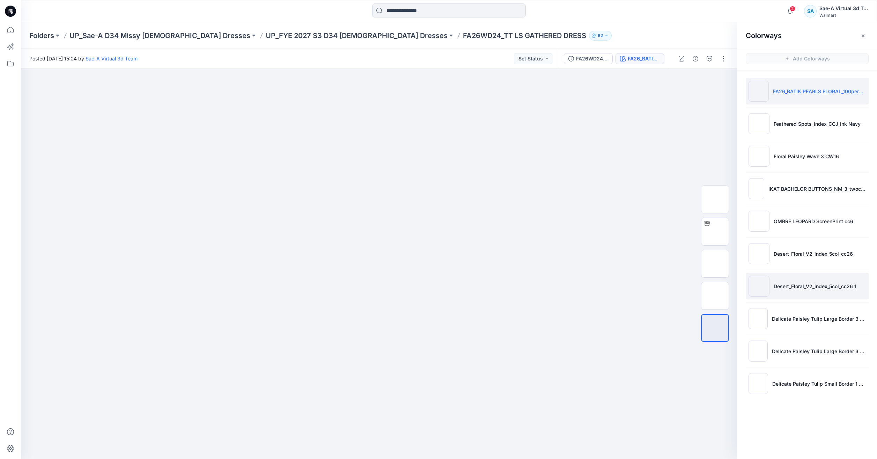
click at [821, 294] on li "Desert_Floral_V2_index_5col_cc26 1" at bounding box center [807, 286] width 123 height 27
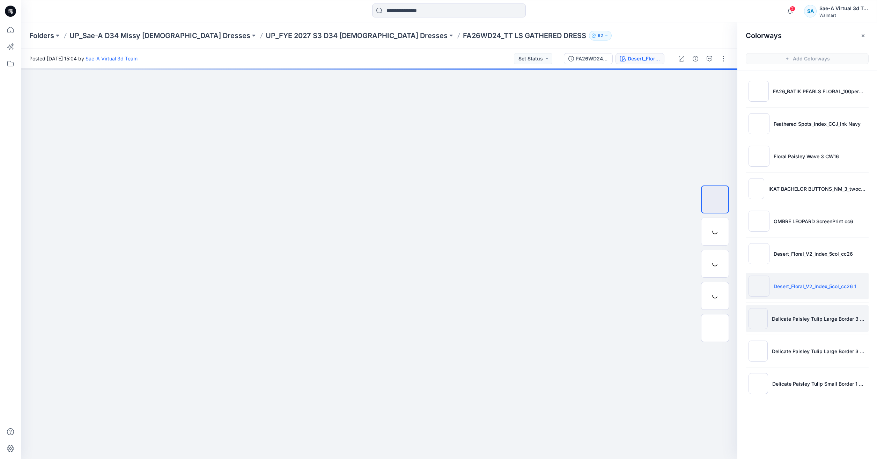
click at [813, 310] on li "Delicate Paisley Tulip Large Border 3 CW31" at bounding box center [807, 318] width 123 height 27
click at [715, 231] on img at bounding box center [715, 231] width 0 height 0
drag, startPoint x: 433, startPoint y: 375, endPoint x: 439, endPoint y: 354, distance: 21.4
drag, startPoint x: 437, startPoint y: 379, endPoint x: 443, endPoint y: 304, distance: 74.6
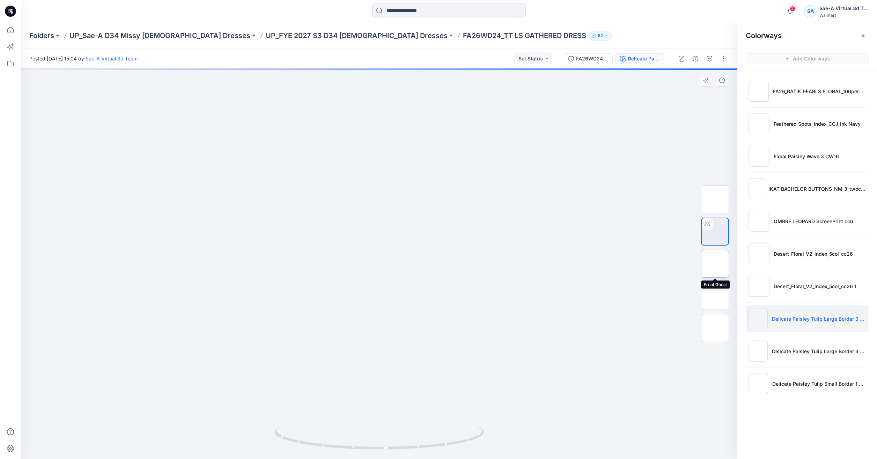
click at [715, 264] on img at bounding box center [715, 264] width 0 height 0
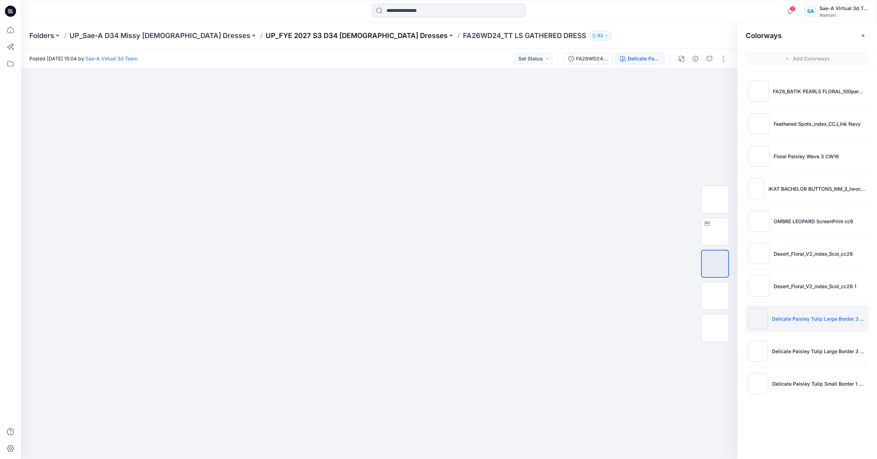
click at [273, 38] on p "UP_FYE 2027 S3 D34 [DEMOGRAPHIC_DATA] Dresses" at bounding box center [357, 36] width 182 height 10
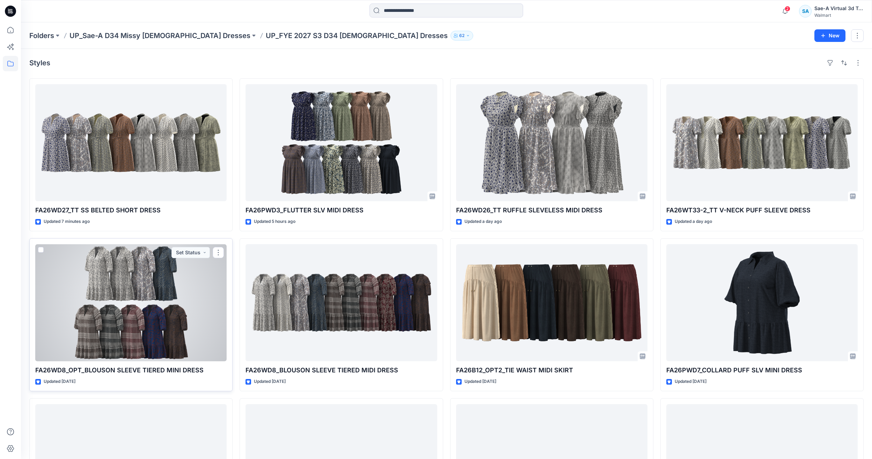
click at [109, 310] on div at bounding box center [130, 302] width 191 height 117
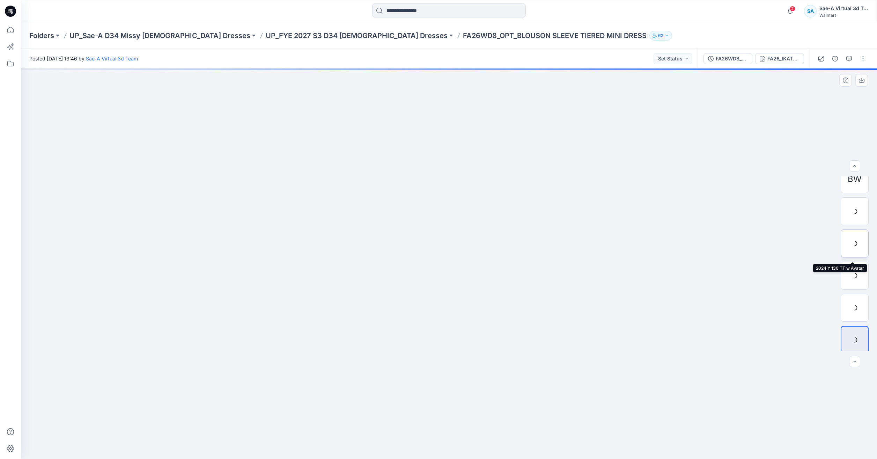
scroll to position [46, 0]
click at [854, 241] on img at bounding box center [854, 241] width 0 height 0
drag, startPoint x: 436, startPoint y: 259, endPoint x: 440, endPoint y: 217, distance: 41.3
drag, startPoint x: 437, startPoint y: 455, endPoint x: 464, endPoint y: 425, distance: 40.5
click at [464, 425] on div at bounding box center [449, 263] width 856 height 390
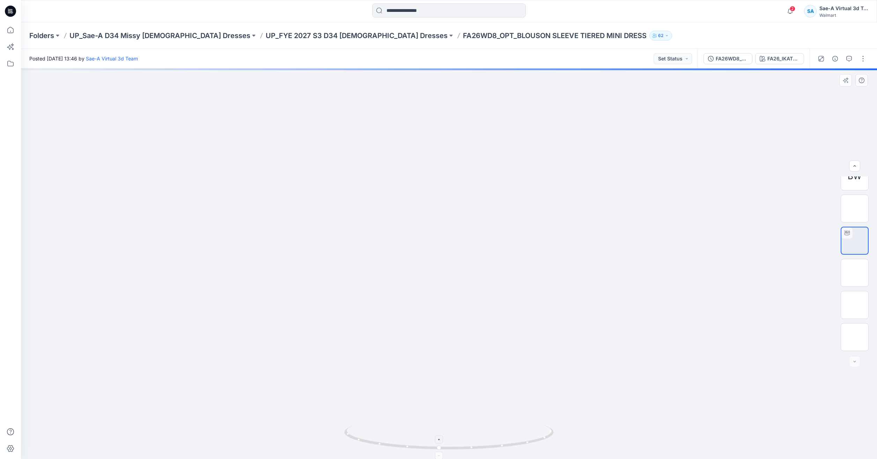
drag, startPoint x: 476, startPoint y: 306, endPoint x: 447, endPoint y: 445, distance: 142.6
drag, startPoint x: 538, startPoint y: 444, endPoint x: 572, endPoint y: 418, distance: 43.3
click at [572, 418] on div at bounding box center [449, 263] width 856 height 390
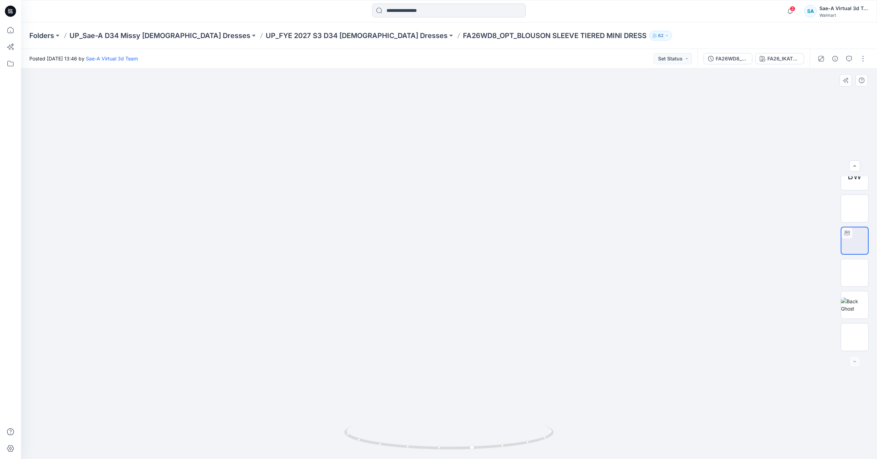
drag, startPoint x: 452, startPoint y: 257, endPoint x: 428, endPoint y: 317, distance: 65.0
drag, startPoint x: 497, startPoint y: 289, endPoint x: 530, endPoint y: 256, distance: 46.4
drag, startPoint x: 490, startPoint y: 296, endPoint x: 497, endPoint y: 113, distance: 183.4
drag, startPoint x: 542, startPoint y: 435, endPoint x: 471, endPoint y: 450, distance: 72.1
click at [471, 450] on icon at bounding box center [449, 438] width 211 height 26
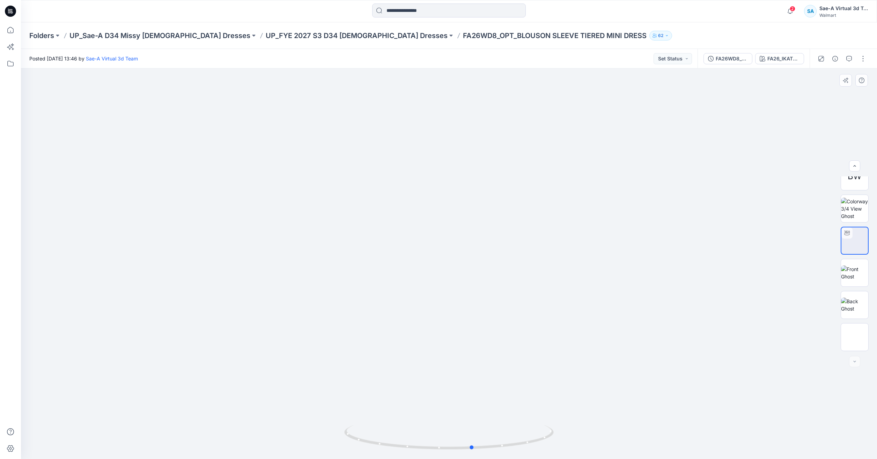
drag, startPoint x: 519, startPoint y: 443, endPoint x: 385, endPoint y: 453, distance: 134.7
click at [385, 453] on div at bounding box center [449, 263] width 856 height 390
drag, startPoint x: 475, startPoint y: 262, endPoint x: 438, endPoint y: 383, distance: 126.8
drag, startPoint x: 542, startPoint y: 293, endPoint x: 587, endPoint y: 198, distance: 104.9
drag, startPoint x: 537, startPoint y: 437, endPoint x: 412, endPoint y: 446, distance: 125.3
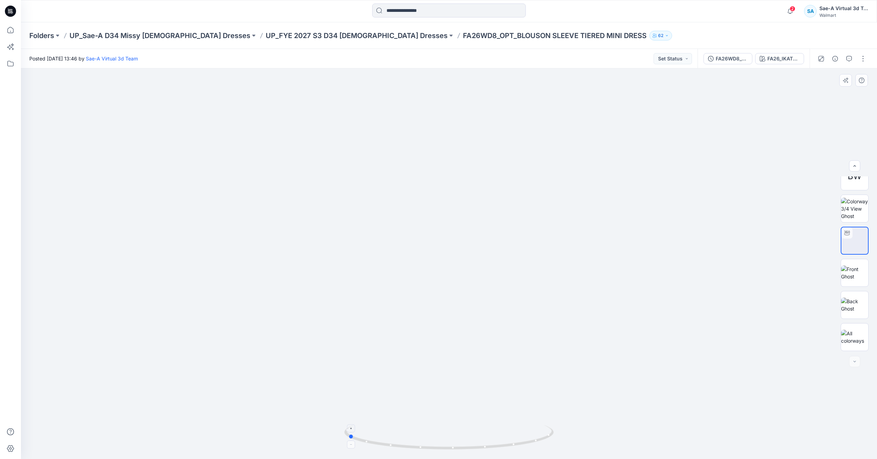
click at [412, 446] on icon at bounding box center [449, 438] width 211 height 26
drag, startPoint x: 411, startPoint y: 451, endPoint x: 509, endPoint y: 426, distance: 100.6
click at [509, 426] on div at bounding box center [448, 441] width 209 height 35
click at [733, 59] on div "FA26WD8_OPT_FULL COLORWAYS" at bounding box center [732, 59] width 32 height 8
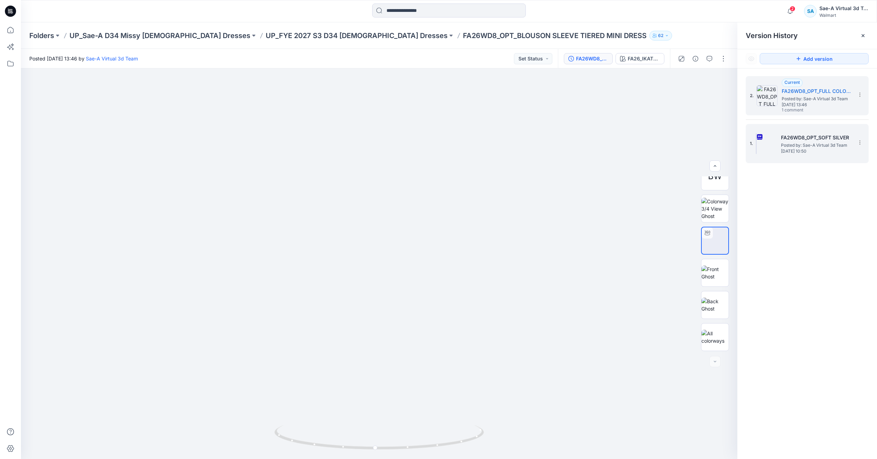
click at [808, 159] on div "1. FA26WD8_OPT_SOFT SILVER Posted by: Sae-A Virtual 3d Team Wednesday, Septembe…" at bounding box center [802, 144] width 105 height 34
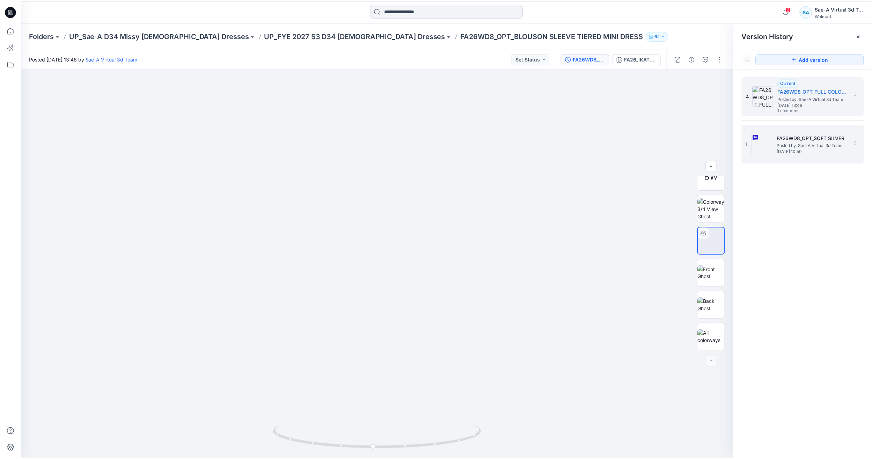
scroll to position [0, 0]
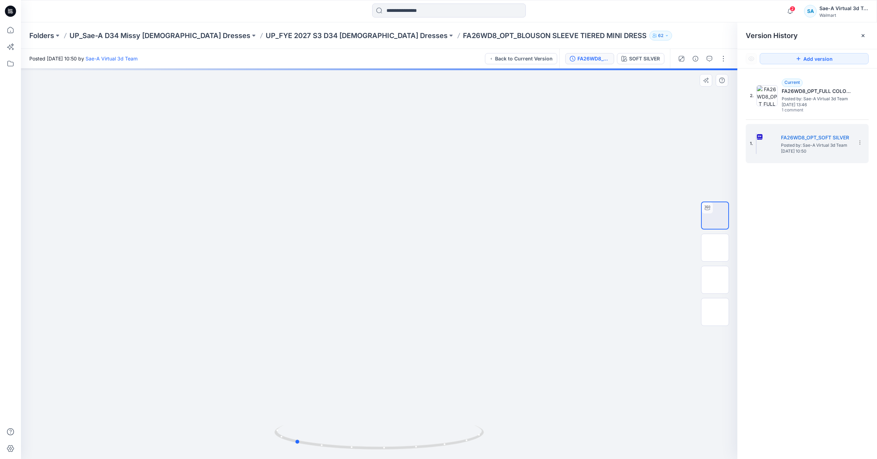
drag, startPoint x: 454, startPoint y: 445, endPoint x: 370, endPoint y: 453, distance: 84.8
click at [370, 453] on div at bounding box center [378, 441] width 209 height 35
click at [715, 280] on img at bounding box center [715, 280] width 0 height 0
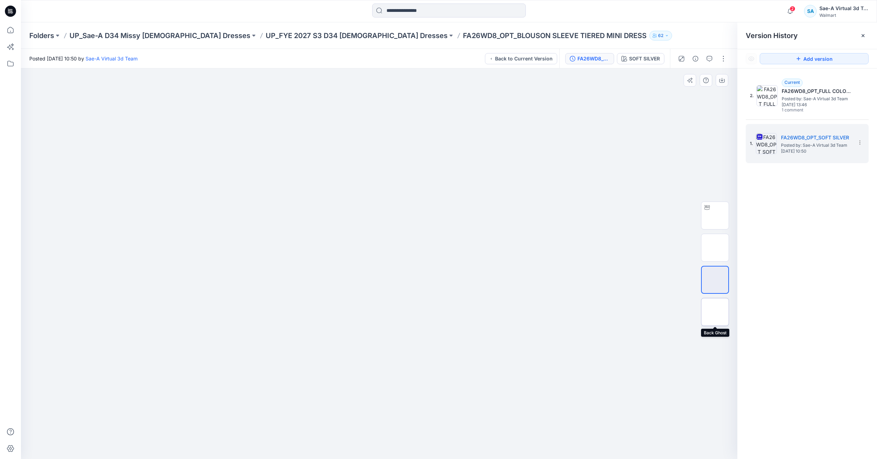
click at [715, 312] on img at bounding box center [715, 312] width 0 height 0
click at [11, 30] on icon at bounding box center [10, 29] width 15 height 15
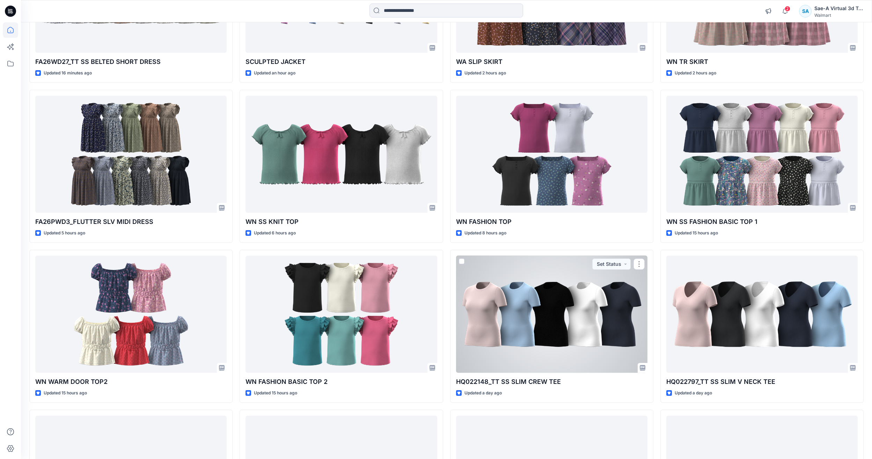
scroll to position [180, 0]
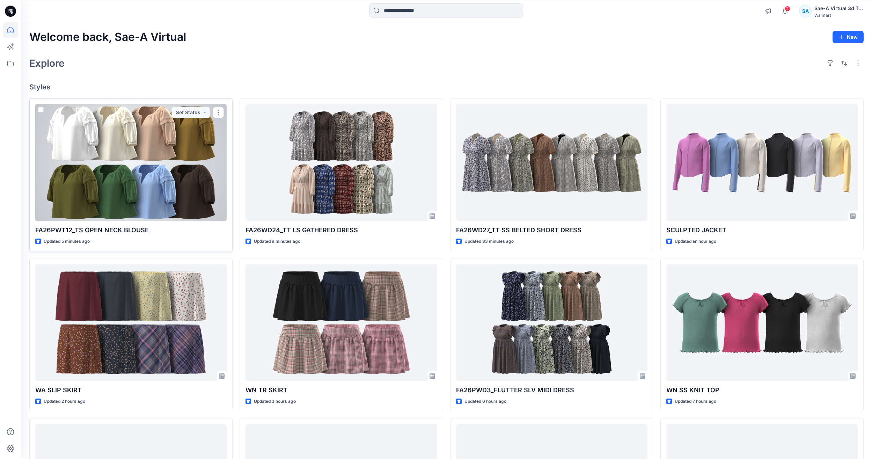
click at [175, 179] on div at bounding box center [130, 162] width 191 height 117
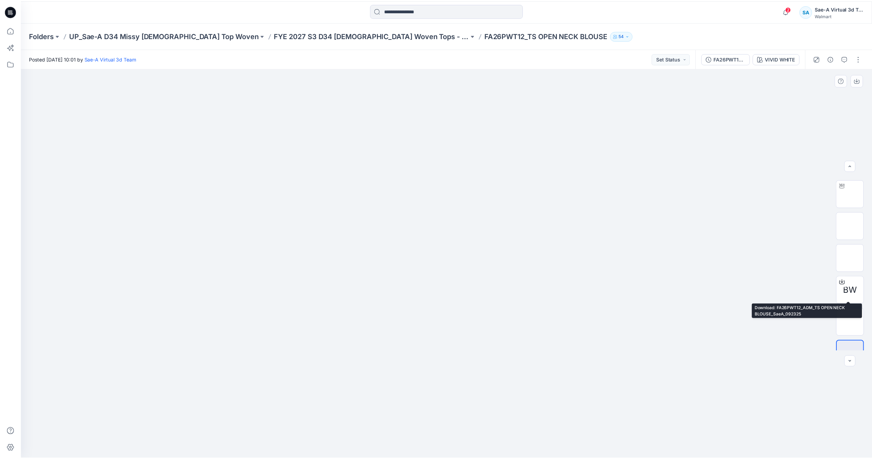
scroll to position [35, 0]
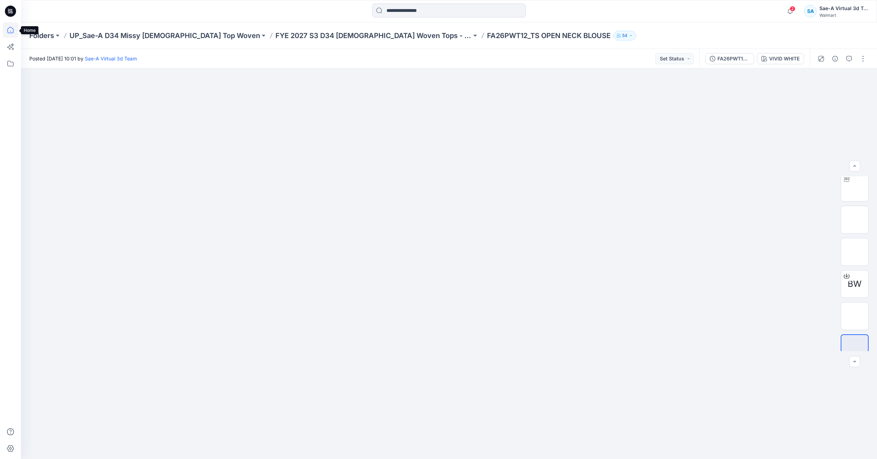
click at [9, 30] on icon at bounding box center [10, 29] width 15 height 15
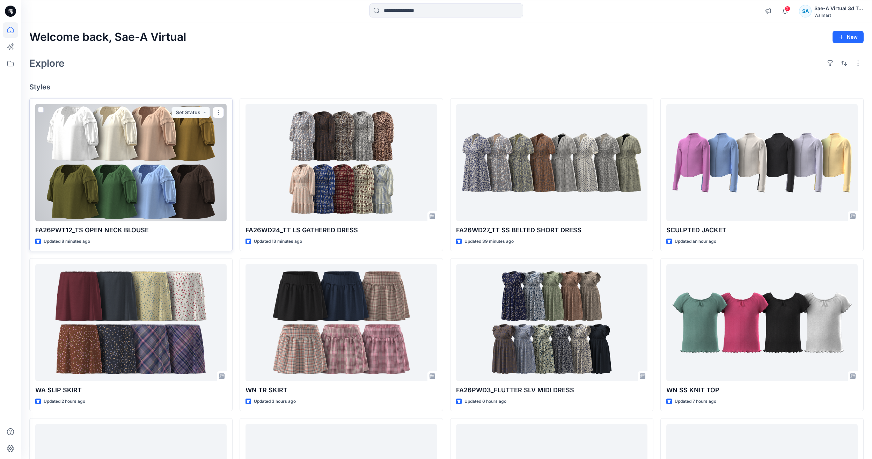
click at [84, 151] on div at bounding box center [130, 162] width 191 height 117
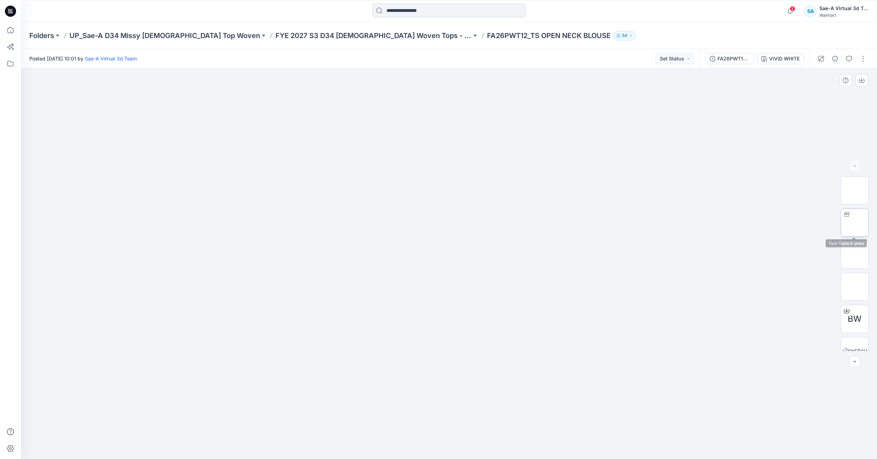
click at [854, 222] on img at bounding box center [854, 222] width 0 height 0
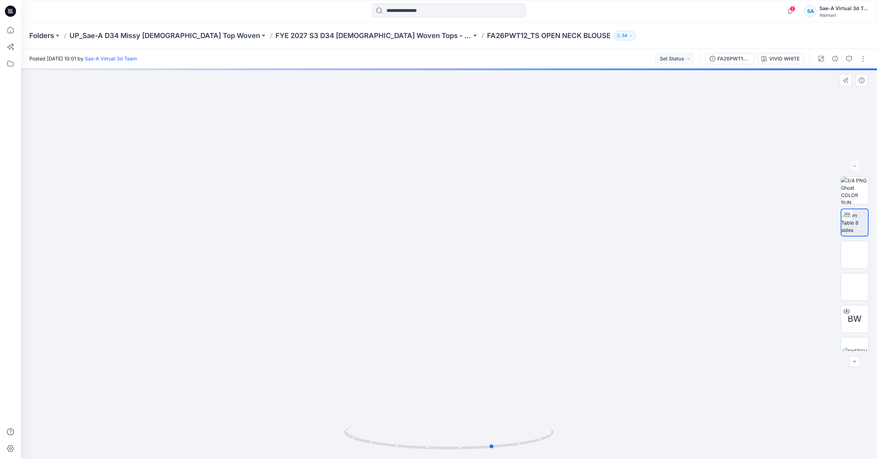
drag, startPoint x: 513, startPoint y: 447, endPoint x: 267, endPoint y: 364, distance: 260.4
click at [298, 395] on div at bounding box center [449, 263] width 856 height 390
click at [6, 31] on icon at bounding box center [10, 29] width 15 height 15
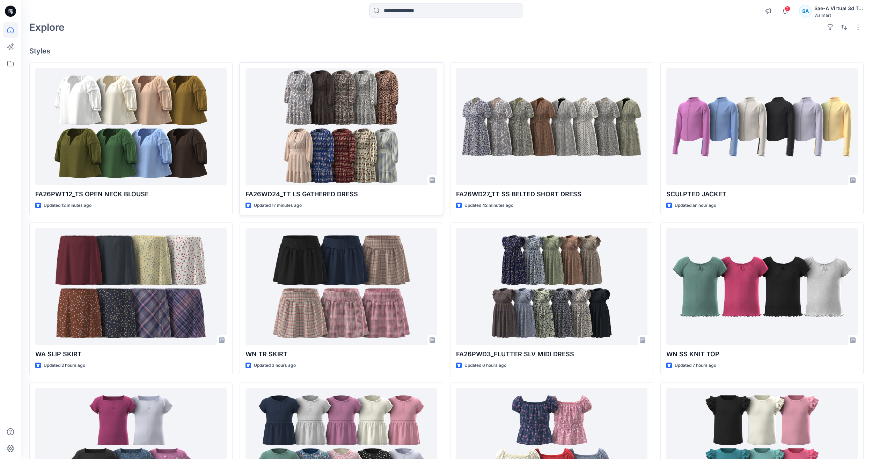
scroll to position [6, 0]
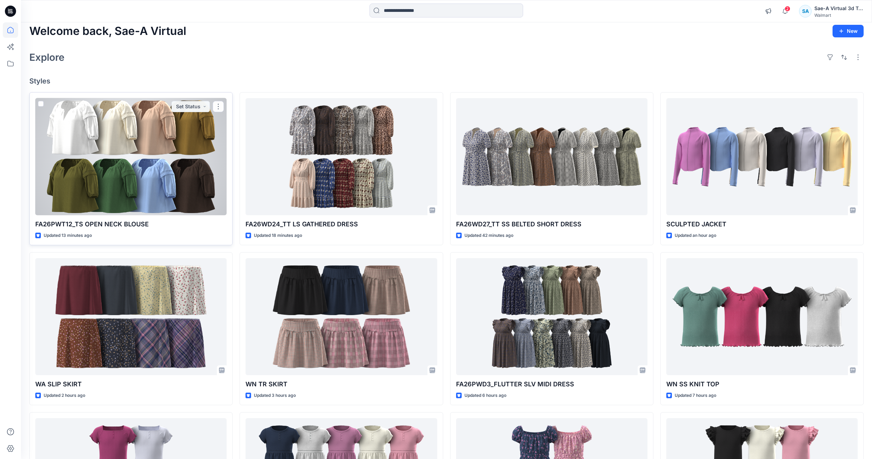
click at [128, 164] on div at bounding box center [130, 156] width 191 height 117
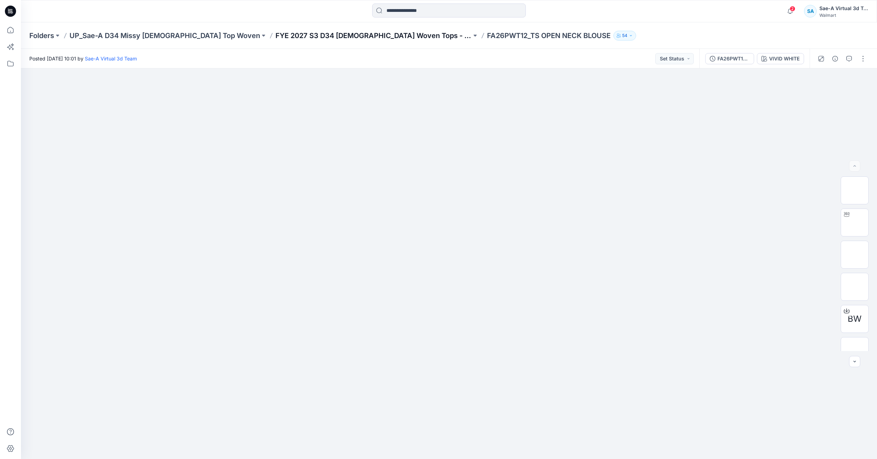
click at [298, 37] on p "FYE 2027 S3 D34 [DEMOGRAPHIC_DATA] Woven Tops - Sae-A" at bounding box center [373, 36] width 196 height 10
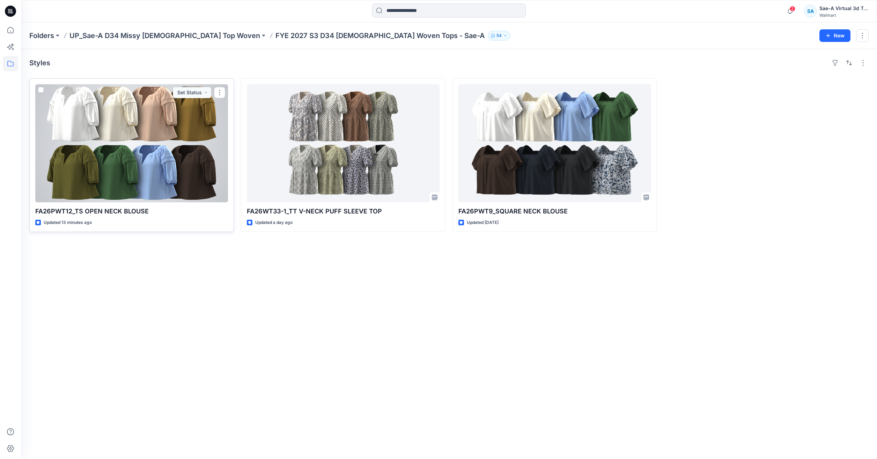
drag, startPoint x: 575, startPoint y: 239, endPoint x: 106, endPoint y: 105, distance: 487.3
click at [106, 105] on div "Styles FA26PWT12_TS OPEN NECK BLOUSE Updated 13 minutes ago Set Status FA26WT33…" at bounding box center [449, 254] width 856 height 410
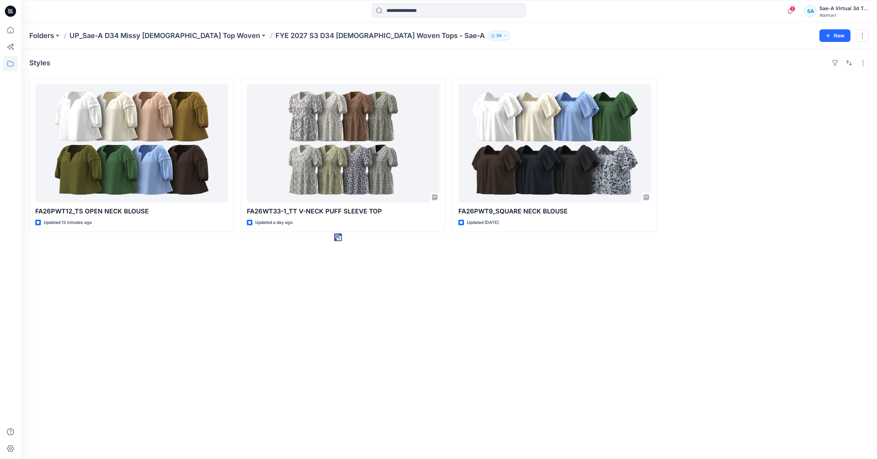
click at [532, 247] on div "Styles FA26PWT12_TS OPEN NECK BLOUSE Updated 13 minutes ago FA26WT33-1_TT V-NEC…" at bounding box center [449, 254] width 856 height 410
click at [10, 28] on icon at bounding box center [10, 29] width 15 height 15
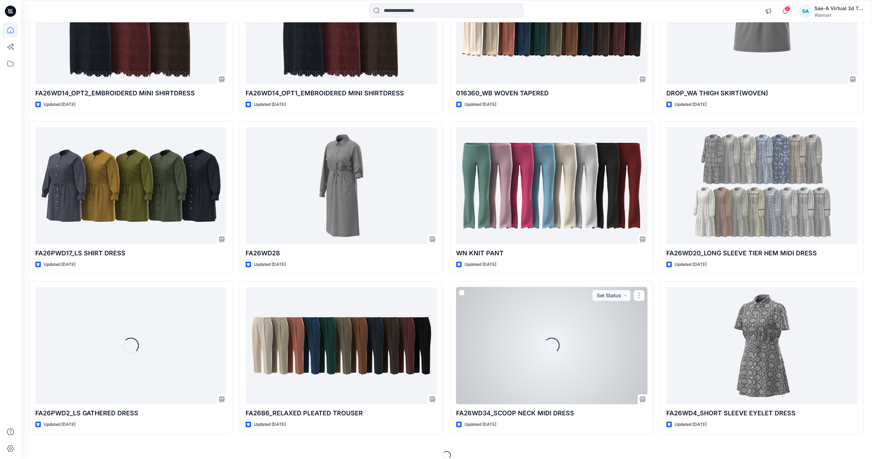
scroll to position [1549, 0]
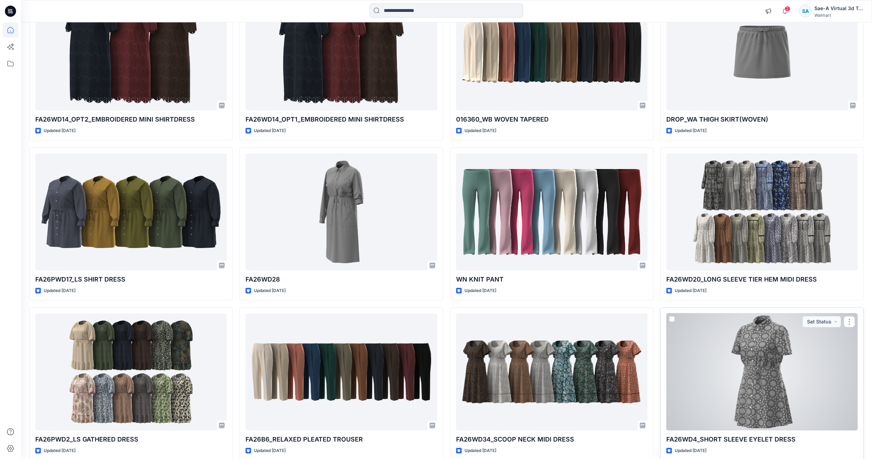
click at [773, 364] on div at bounding box center [761, 371] width 191 height 117
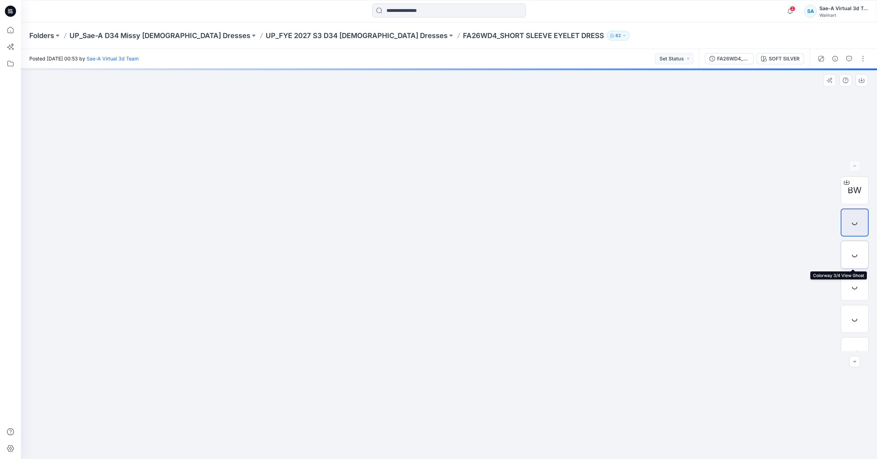
click at [851, 250] on div at bounding box center [855, 255] width 28 height 28
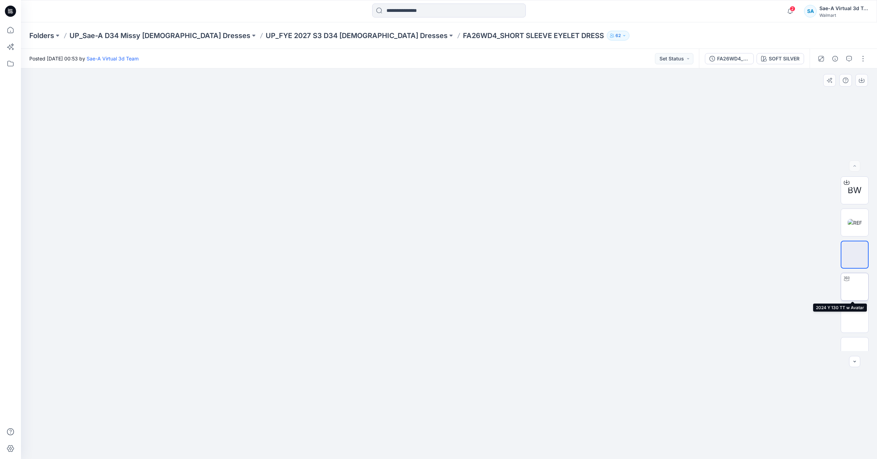
click at [850, 279] on div at bounding box center [846, 278] width 11 height 11
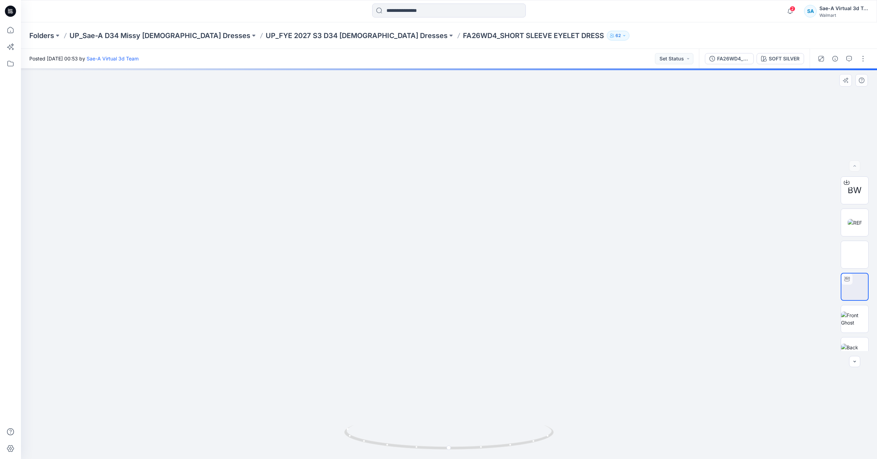
drag, startPoint x: 482, startPoint y: 262, endPoint x: 478, endPoint y: 294, distance: 32.0
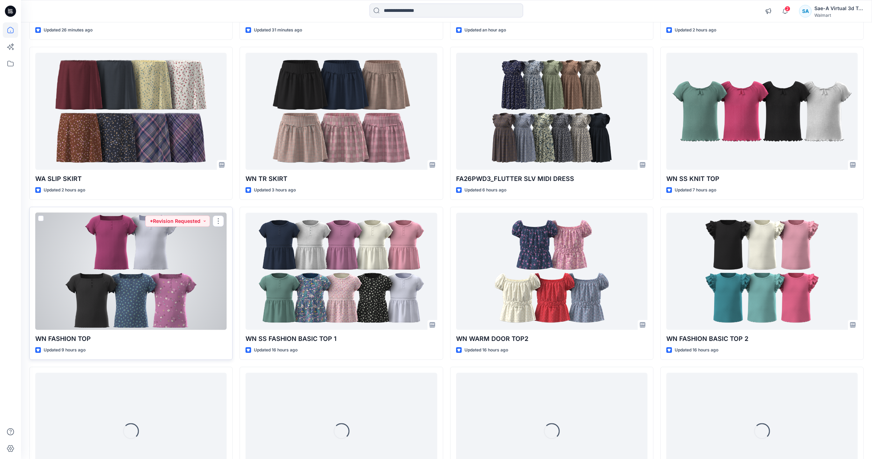
scroll to position [244, 0]
